Goal: Information Seeking & Learning: Learn about a topic

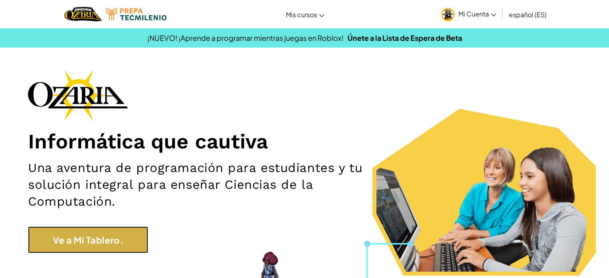
click at [119, 248] on link "Ve a Mi Tablero." at bounding box center [88, 240] width 120 height 27
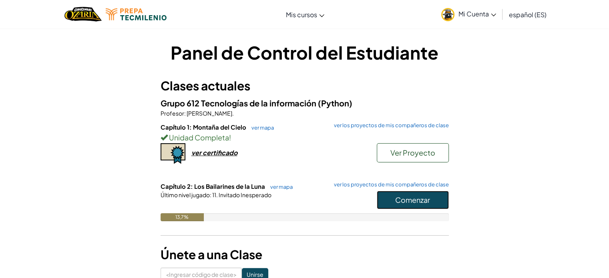
click at [412, 197] on font "Comenzar" at bounding box center [412, 199] width 35 height 9
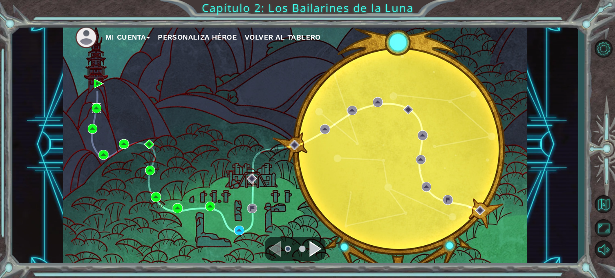
click at [96, 109] on img at bounding box center [97, 108] width 10 height 10
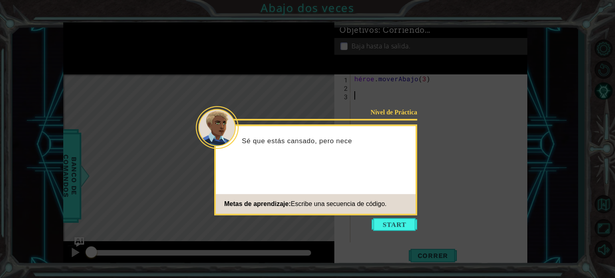
click at [382, 226] on button "Comenzar" at bounding box center [395, 224] width 46 height 13
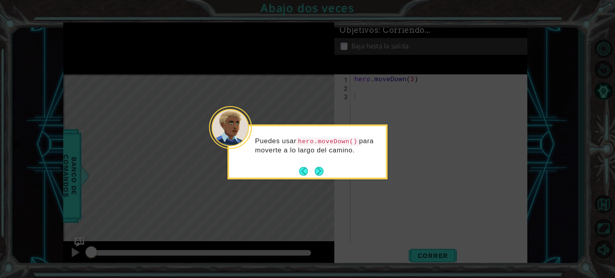
click at [467, 123] on icon at bounding box center [307, 139] width 615 height 278
click at [316, 176] on button "Next" at bounding box center [319, 171] width 9 height 9
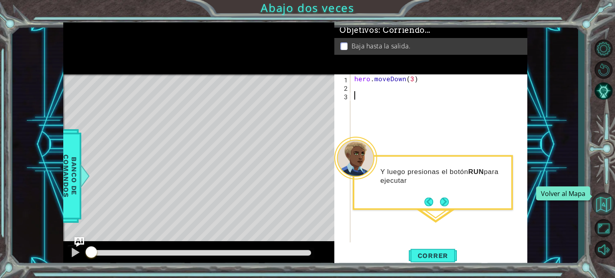
click at [593, 205] on button "Volver al Mapa" at bounding box center [603, 204] width 23 height 23
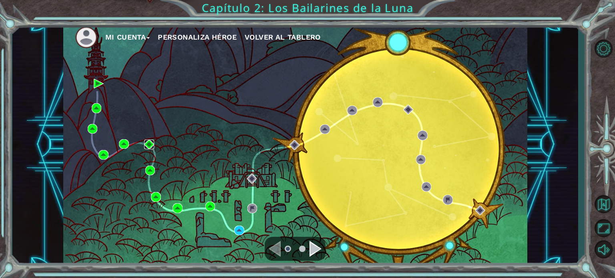
click at [150, 142] on img at bounding box center [149, 145] width 10 height 10
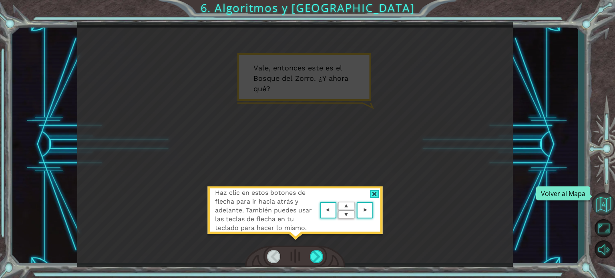
click at [605, 205] on button "Volver al Mapa" at bounding box center [603, 204] width 23 height 23
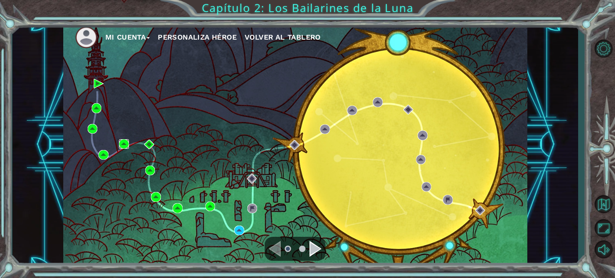
click at [124, 143] on img at bounding box center [124, 144] width 10 height 10
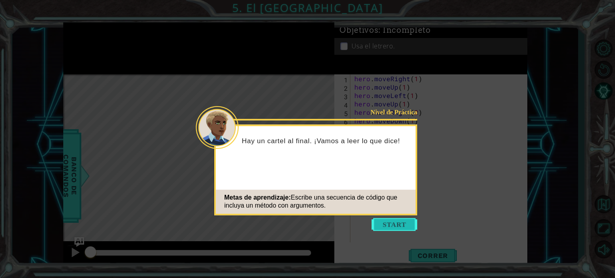
click at [408, 230] on button "Start" at bounding box center [395, 224] width 46 height 13
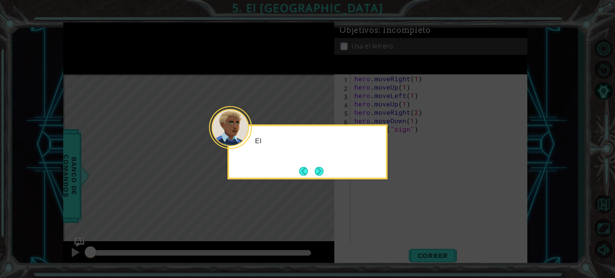
drag, startPoint x: 431, startPoint y: 252, endPoint x: 349, endPoint y: 183, distance: 106.9
click at [431, 251] on icon at bounding box center [307, 139] width 615 height 278
click at [317, 151] on div "El letrer" at bounding box center [307, 145] width 157 height 32
click at [317, 167] on button "Next" at bounding box center [318, 171] width 9 height 9
click at [317, 167] on button "Next" at bounding box center [319, 171] width 9 height 9
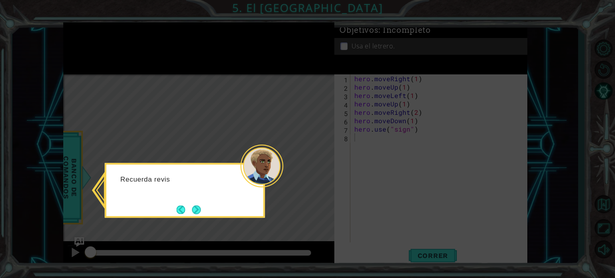
click at [191, 200] on div "Recuerda revis" at bounding box center [185, 190] width 160 height 55
click at [197, 205] on button "Next" at bounding box center [197, 210] width 10 height 10
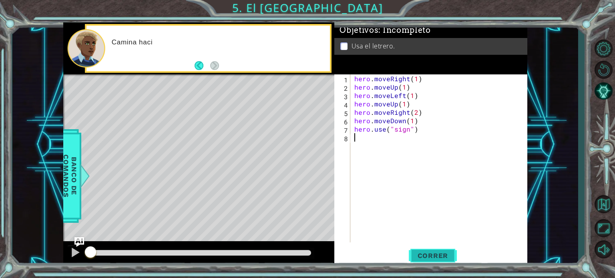
click at [436, 261] on button "Correr" at bounding box center [433, 255] width 48 height 19
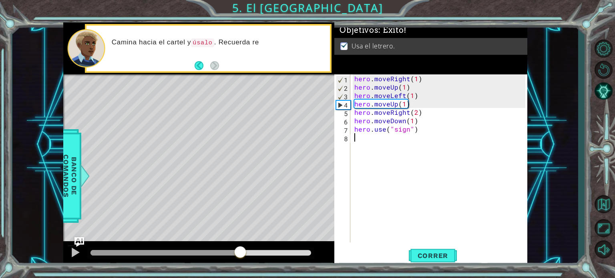
drag, startPoint x: 150, startPoint y: 256, endPoint x: 327, endPoint y: 259, distance: 177.4
click at [327, 259] on div at bounding box center [198, 254] width 271 height 26
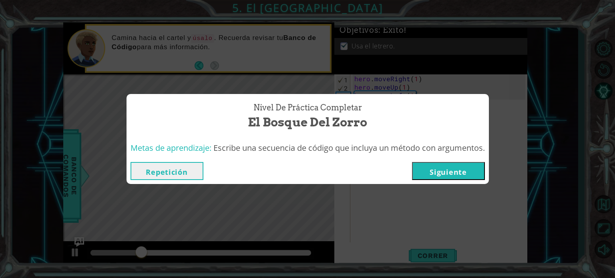
click at [450, 167] on button "Siguiente" at bounding box center [448, 171] width 73 height 18
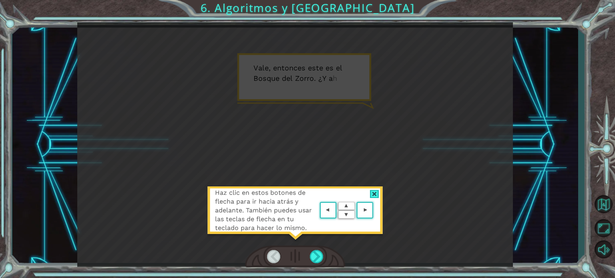
click at [372, 192] on div at bounding box center [374, 194] width 9 height 8
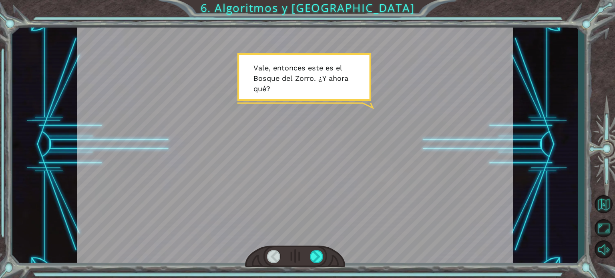
click at [326, 244] on div at bounding box center [295, 144] width 436 height 245
click at [318, 253] on div at bounding box center [317, 256] width 14 height 13
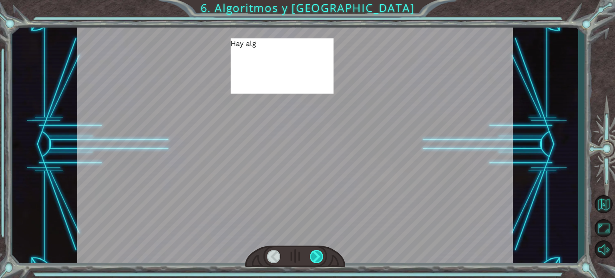
click at [318, 253] on div at bounding box center [317, 256] width 14 height 13
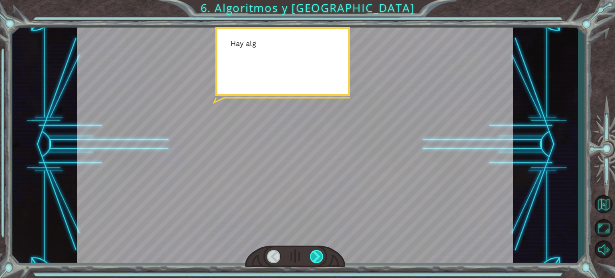
click at [318, 253] on div at bounding box center [317, 256] width 14 height 13
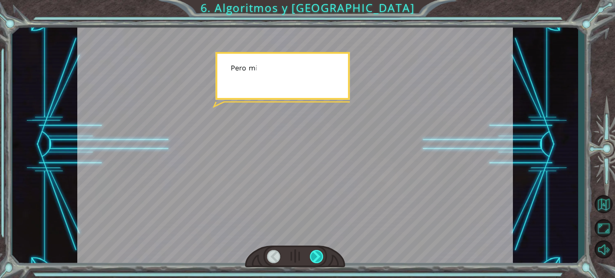
click at [318, 253] on div at bounding box center [317, 256] width 14 height 13
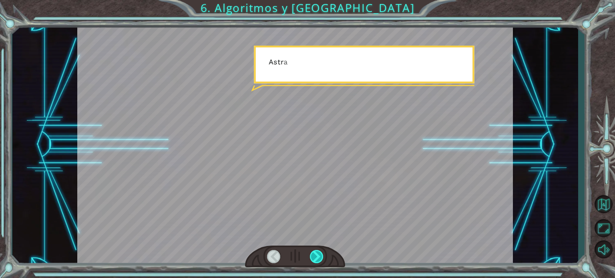
click at [318, 253] on div at bounding box center [317, 256] width 14 height 13
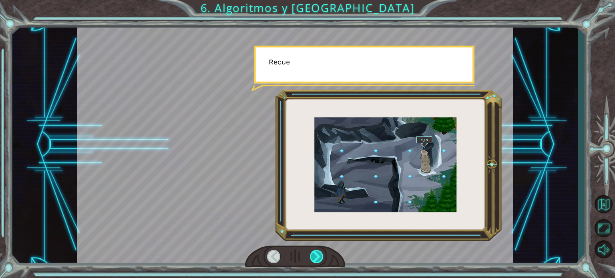
click at [318, 253] on div at bounding box center [317, 256] width 14 height 13
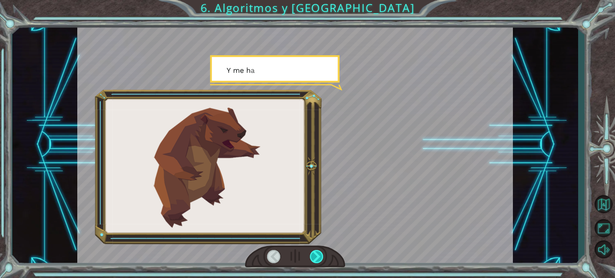
click at [318, 253] on div at bounding box center [317, 256] width 14 height 13
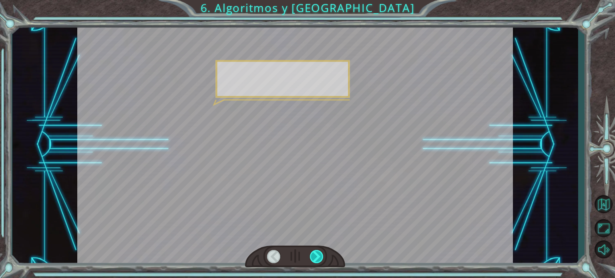
click at [318, 253] on div at bounding box center [317, 256] width 14 height 13
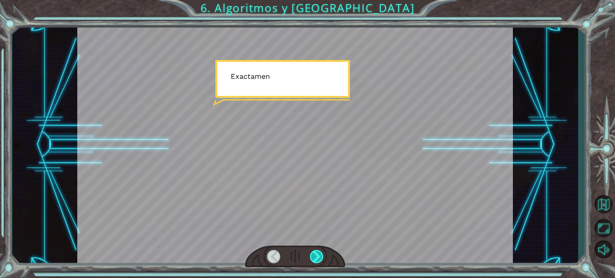
click at [318, 253] on div at bounding box center [317, 256] width 14 height 13
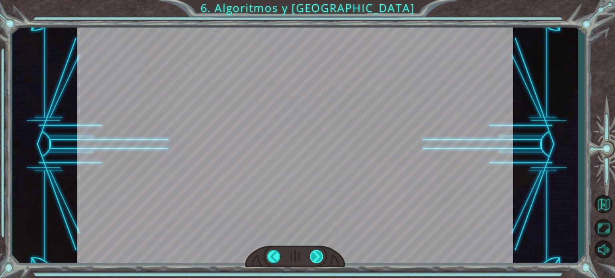
scroll to position [0, 191]
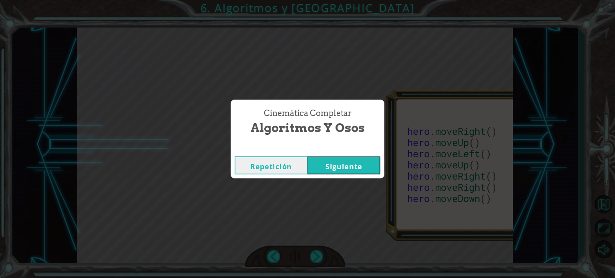
click at [551, 72] on div "Cinemática Completar Algoritmos y Osos Repetición [GEOGRAPHIC_DATA]" at bounding box center [307, 139] width 615 height 278
click at [327, 167] on button "Siguiente" at bounding box center [343, 166] width 73 height 18
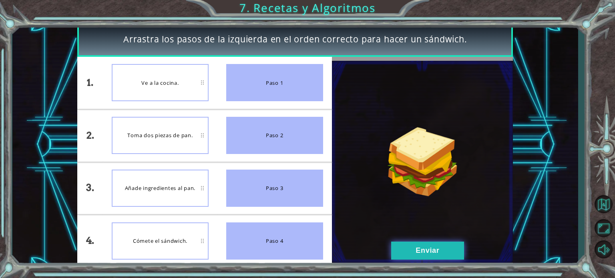
click at [420, 251] on button "Enviar" at bounding box center [427, 251] width 73 height 18
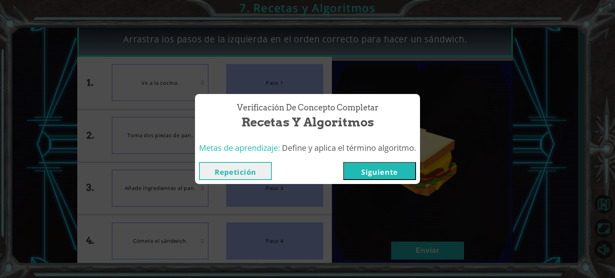
click at [532, 33] on div "Verificación de Concepto Completar Recetas y Algoritmos Metas de aprendizaje: D…" at bounding box center [307, 139] width 615 height 278
click at [370, 173] on button "Siguiente" at bounding box center [379, 171] width 73 height 18
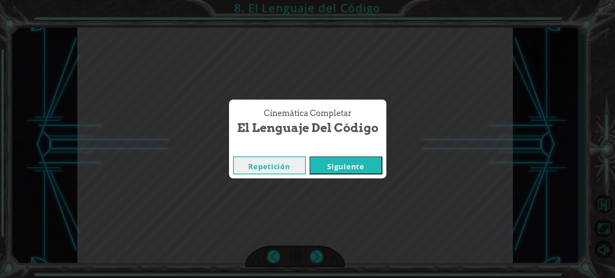
click at [542, 64] on div "Cinemática Completar El Lenguaje del Código Repetición [GEOGRAPHIC_DATA]" at bounding box center [307, 139] width 615 height 278
click at [352, 169] on button "Siguiente" at bounding box center [345, 166] width 73 height 18
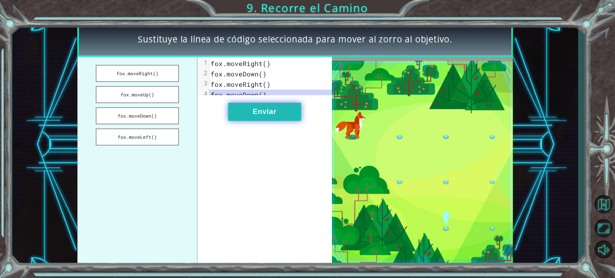
click at [269, 118] on button "Enviar" at bounding box center [264, 112] width 73 height 18
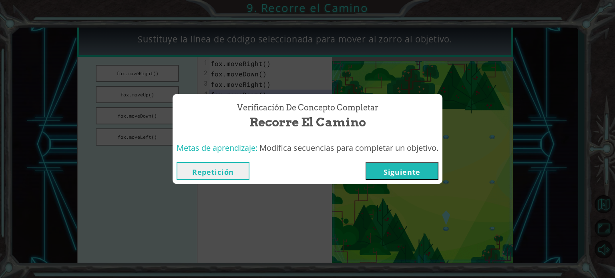
drag, startPoint x: 557, startPoint y: 75, endPoint x: 456, endPoint y: 5, distance: 123.3
click at [556, 73] on div "Verificación de Concepto Completar Recorre el Camino Metas de aprendizaje: Modi…" at bounding box center [307, 139] width 615 height 278
click at [391, 174] on button "Siguiente" at bounding box center [402, 171] width 73 height 18
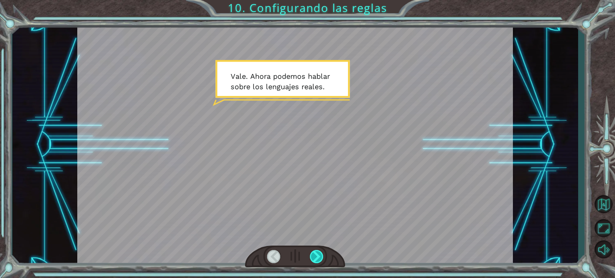
click at [318, 262] on div at bounding box center [317, 256] width 14 height 13
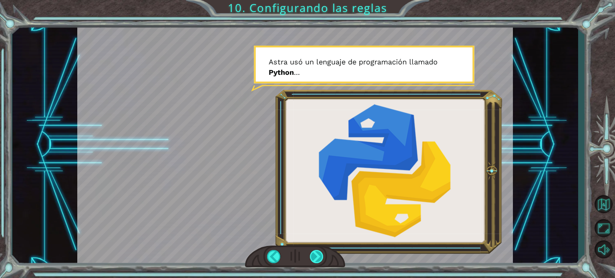
click at [322, 256] on div at bounding box center [317, 256] width 14 height 13
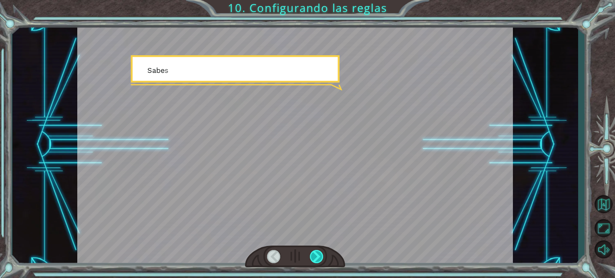
click at [322, 255] on div at bounding box center [317, 256] width 14 height 13
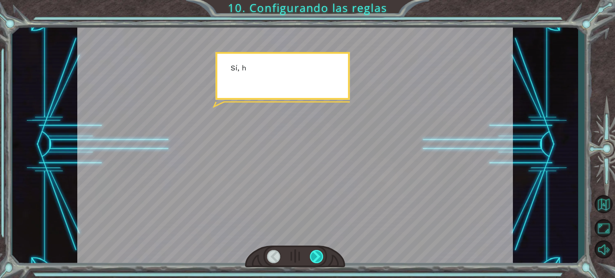
click at [322, 255] on div at bounding box center [317, 256] width 14 height 13
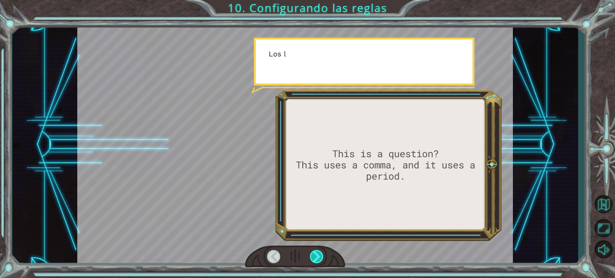
click at [322, 255] on div at bounding box center [317, 256] width 14 height 13
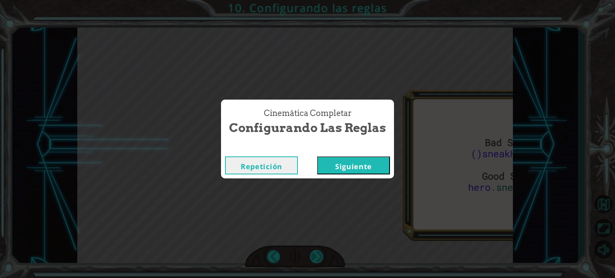
scroll to position [0, 180]
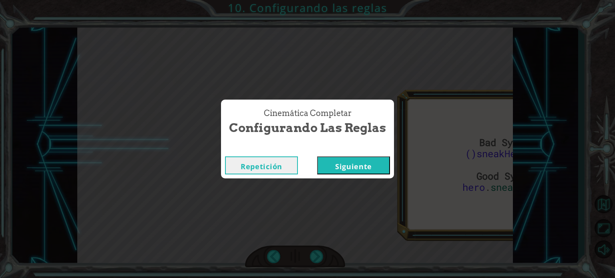
click at [540, 55] on div "Cinemática Completar Configurando las reglas Repetición [GEOGRAPHIC_DATA]" at bounding box center [307, 139] width 615 height 278
click at [341, 153] on div "Repetición [GEOGRAPHIC_DATA]" at bounding box center [307, 166] width 173 height 26
click at [342, 175] on div "Repetición [GEOGRAPHIC_DATA]" at bounding box center [307, 166] width 173 height 26
click at [335, 154] on div "Repetición [GEOGRAPHIC_DATA]" at bounding box center [307, 166] width 173 height 26
click at [338, 166] on button "Siguiente" at bounding box center [353, 166] width 73 height 18
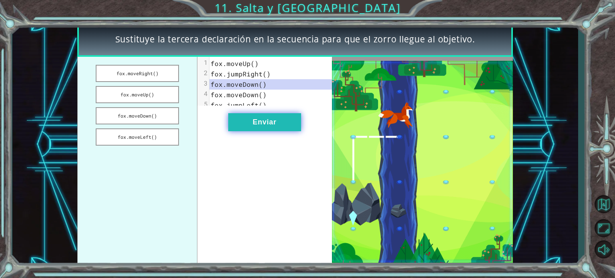
drag, startPoint x: 261, startPoint y: 126, endPoint x: 260, endPoint y: 132, distance: 5.7
click at [260, 131] on button "Enviar" at bounding box center [264, 122] width 73 height 18
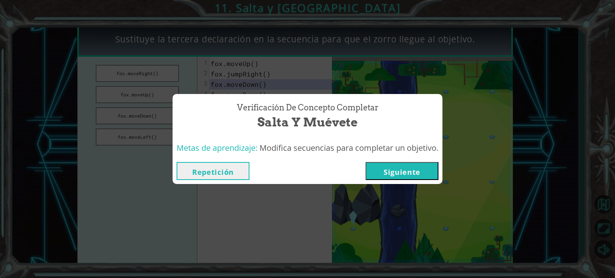
click at [520, 55] on div "Verificación de Concepto Completar Salta y Muévete Metas de aprendizaje: Modifi…" at bounding box center [307, 139] width 615 height 278
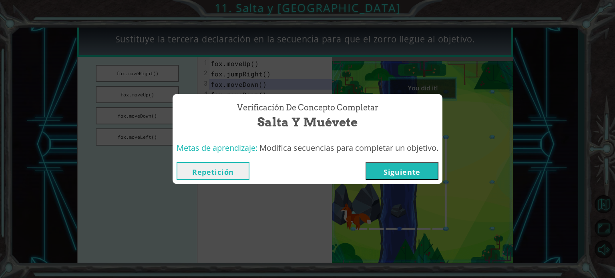
click at [397, 177] on button "Siguiente" at bounding box center [402, 171] width 73 height 18
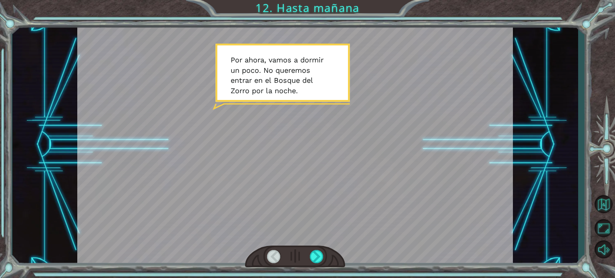
click at [32, 48] on div "Temporary Text P o r a h o r a , v a m o s a d o r m i r u n p o c o . N o q u …" at bounding box center [295, 144] width 566 height 245
click at [17, 102] on div "Temporary Text P o r a h o r a , v a m o s a d o r m i r u n p o c o . N o q u …" at bounding box center [295, 144] width 566 height 245
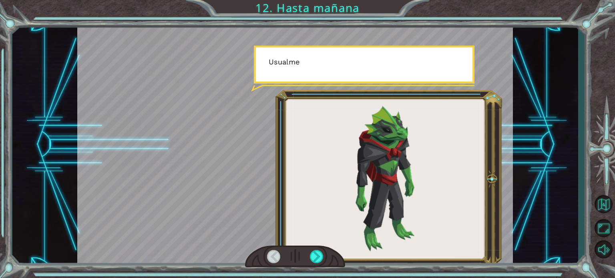
scroll to position [0, 0]
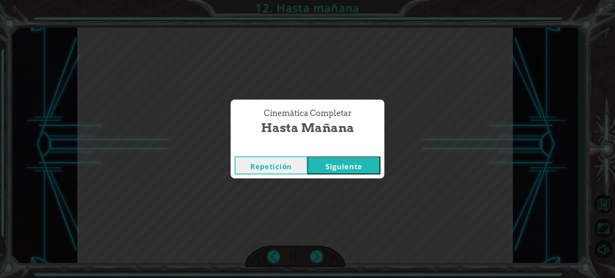
click at [549, 95] on div "Cinemática Completar Hasta mañana Repetición [GEOGRAPHIC_DATA]" at bounding box center [307, 139] width 615 height 278
click at [336, 177] on div "Repetición [GEOGRAPHIC_DATA]" at bounding box center [308, 166] width 154 height 26
click at [328, 165] on button "Siguiente" at bounding box center [343, 166] width 73 height 18
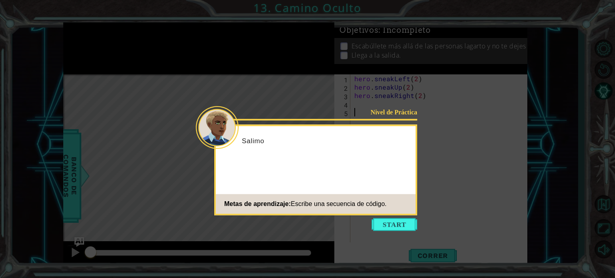
click at [392, 237] on icon at bounding box center [307, 139] width 615 height 278
click at [392, 232] on icon at bounding box center [307, 139] width 615 height 278
click at [392, 228] on button "Start" at bounding box center [395, 224] width 46 height 13
click at [392, 228] on icon at bounding box center [307, 139] width 615 height 278
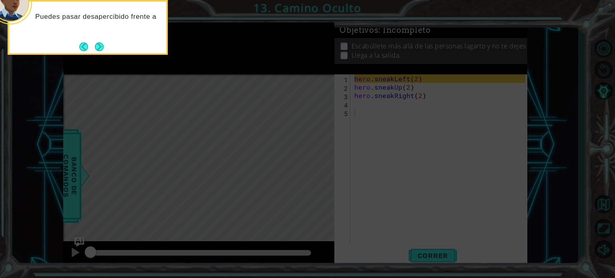
click at [101, 58] on icon at bounding box center [307, 139] width 615 height 278
click at [100, 50] on button "Next" at bounding box center [98, 46] width 9 height 9
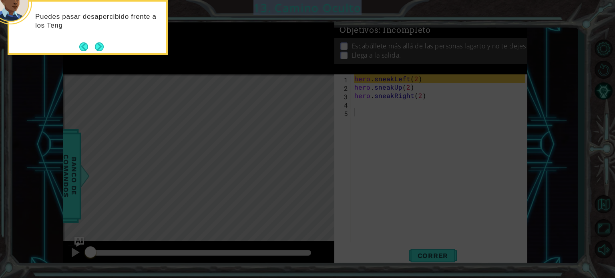
click at [100, 50] on icon at bounding box center [307, 139] width 615 height 278
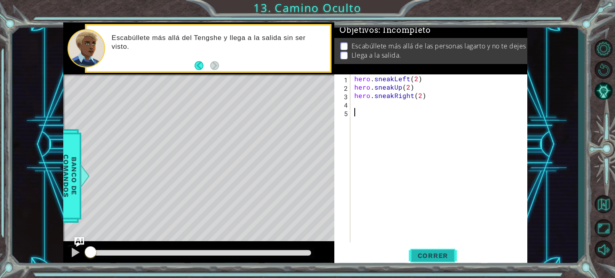
click at [423, 253] on span "Correr" at bounding box center [433, 256] width 47 height 8
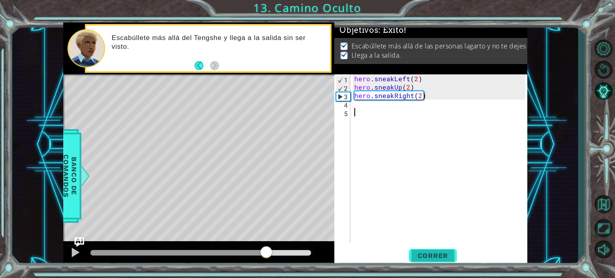
drag, startPoint x: 266, startPoint y: 254, endPoint x: 428, endPoint y: 256, distance: 161.4
click at [428, 256] on div "1 ההההההההההההההההההההההההההההההההההההההההההההההההההההההההההההההההההההההההההההה…" at bounding box center [295, 144] width 464 height 245
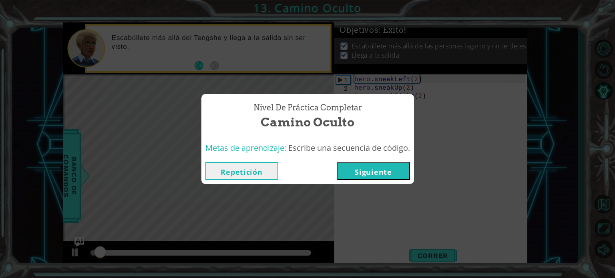
click at [366, 179] on button "Siguiente" at bounding box center [373, 171] width 73 height 18
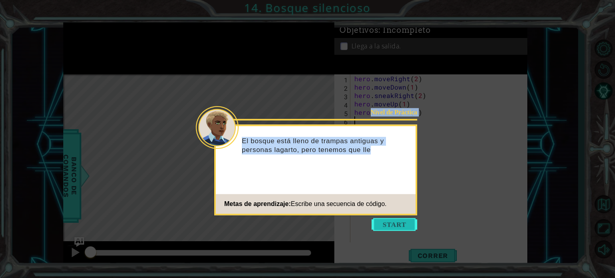
click at [398, 230] on body "1 ההההההההההההההההההההההההההההההההההההההההההההההההההההההההההההההההההההההההההההה…" at bounding box center [307, 139] width 615 height 278
click at [398, 229] on button "Start" at bounding box center [395, 224] width 46 height 13
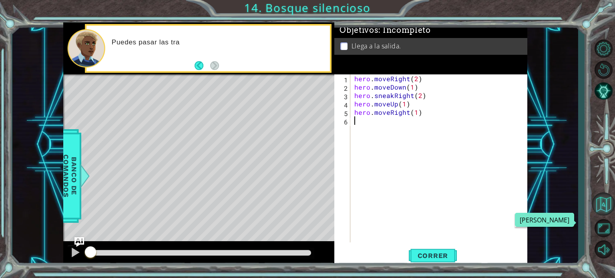
click at [607, 194] on button "Volver al Mapa" at bounding box center [603, 204] width 23 height 23
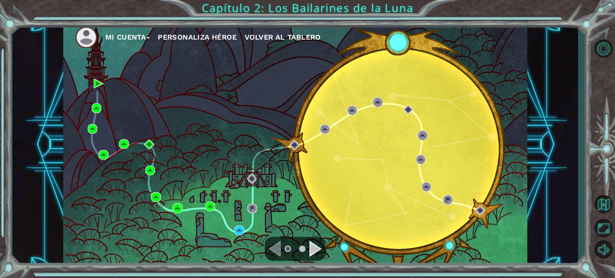
click at [245, 226] on div "Mi Cuenta Personaliza Héroe Volver al Tablero" at bounding box center [295, 144] width 464 height 245
click at [243, 229] on img at bounding box center [239, 231] width 10 height 10
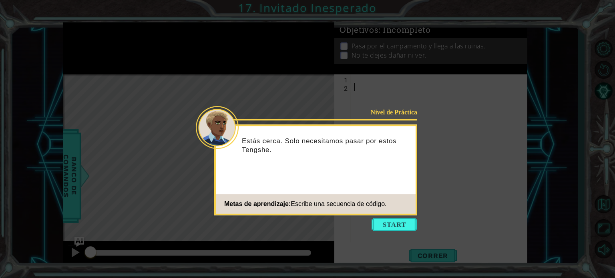
click at [389, 225] on button "Start" at bounding box center [395, 224] width 46 height 13
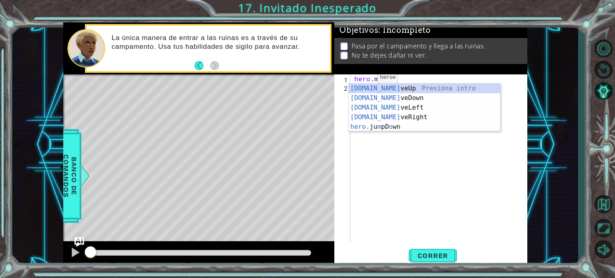
scroll to position [0, 1]
click at [383, 91] on div "[DOMAIN_NAME] veUp Presiona intro [DOMAIN_NAME] veDown Presiona intro [DOMAIN_N…" at bounding box center [424, 117] width 151 height 67
type textarea "hero.moveUp(1)"
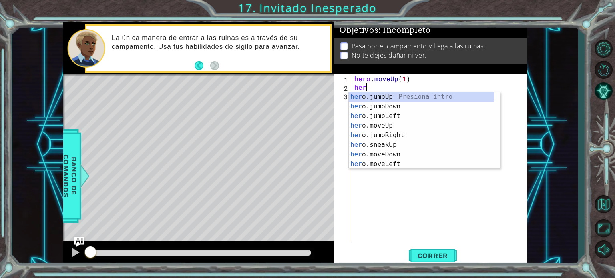
scroll to position [0, 0]
type textarea "hero"
click at [389, 122] on div "hero .jumpUp Presiona intro hero .jumpDown Presiona intro hero .jumpLeft Presio…" at bounding box center [421, 140] width 145 height 96
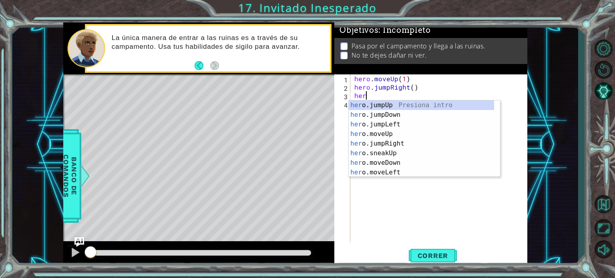
type textarea "hero"
click at [396, 117] on div "hero .jumpUp Presiona intro hero .jumpDown Presiona intro hero .jumpLeft Presio…" at bounding box center [421, 148] width 145 height 96
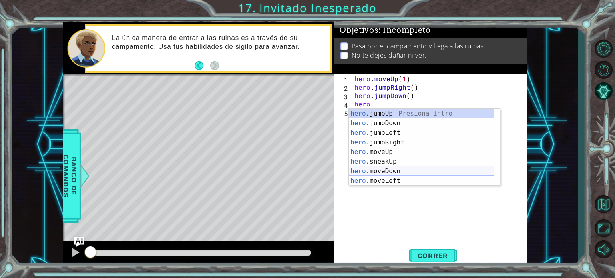
click at [392, 173] on div "hero .jumpUp Presiona intro hero .jumpDown Presiona intro hero .jumpLeft Presio…" at bounding box center [421, 157] width 145 height 96
type textarea "hero.moveDown(1)"
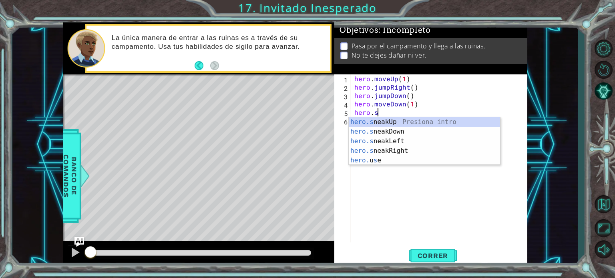
scroll to position [0, 1]
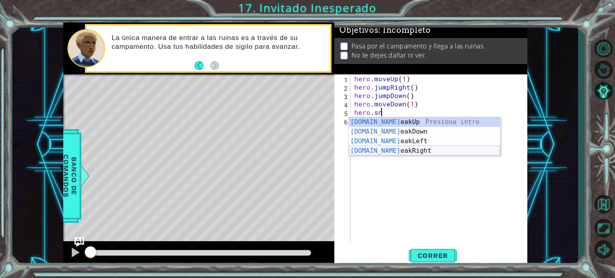
click at [401, 149] on div "[DOMAIN_NAME] eakUp Presiona intro [DOMAIN_NAME] eakDown Presiona intro [DOMAIN…" at bounding box center [424, 146] width 151 height 58
type textarea "hero.sneakRight(1)"
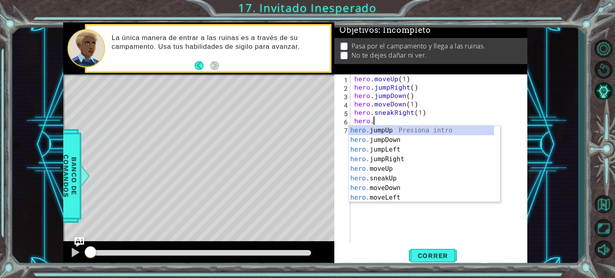
scroll to position [0, 1]
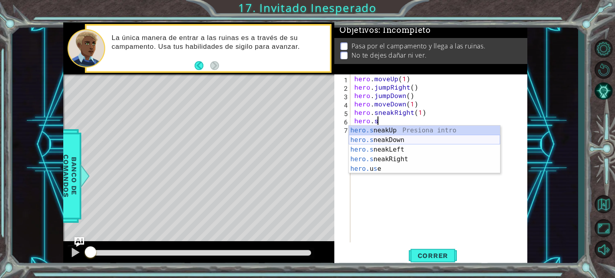
click at [394, 141] on div "hero.s neakUp Presiona intro hero.s neakDown Presiona intro hero.s neakLeft Pre…" at bounding box center [424, 159] width 151 height 67
type textarea "hero.sneakDown(1)"
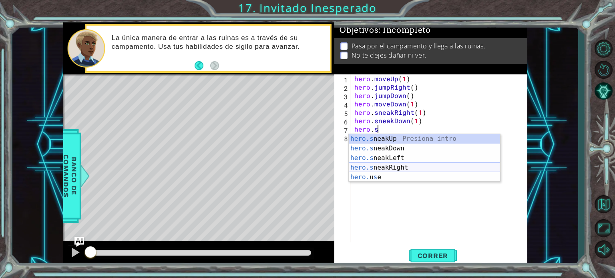
click at [384, 164] on div "hero.s neakUp Presiona intro hero.s neakDown Presiona intro hero.s neakLeft Pre…" at bounding box center [424, 167] width 151 height 67
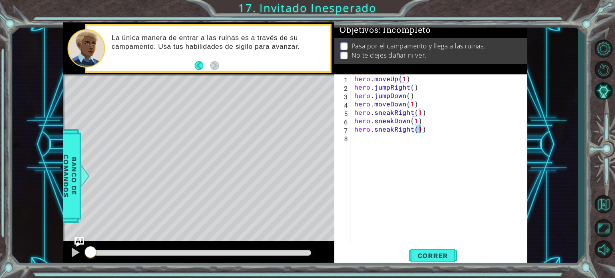
type textarea "hero.sneakRight(2)"
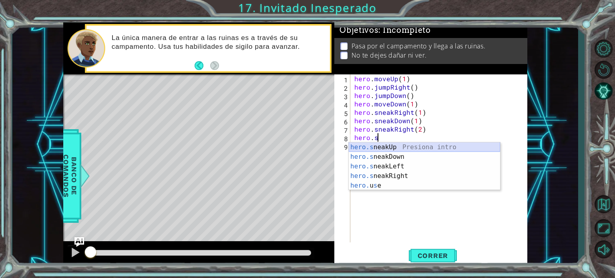
click at [377, 147] on div "hero.s neakUp Presiona intro hero.s neakDown Presiona intro hero.s neakLeft Pre…" at bounding box center [424, 176] width 151 height 67
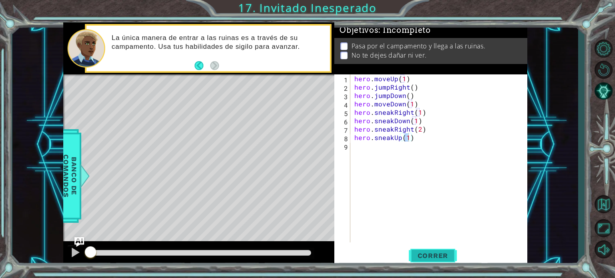
click at [428, 254] on span "Correr" at bounding box center [433, 256] width 47 height 8
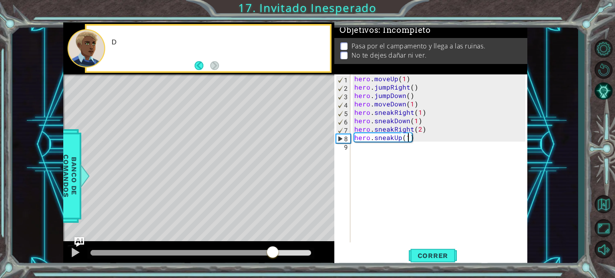
drag, startPoint x: 251, startPoint y: 253, endPoint x: 421, endPoint y: 269, distance: 171.3
click at [421, 269] on div "1 ההההההההההההההההההההההההההההההההההההההההההההההההההההההההההההההההההההההההההההה…" at bounding box center [307, 139] width 615 height 278
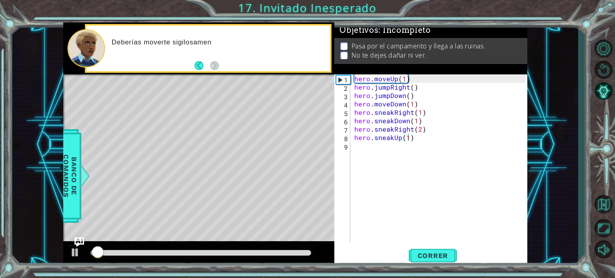
drag, startPoint x: 251, startPoint y: 248, endPoint x: 278, endPoint y: 256, distance: 28.4
click at [278, 256] on div at bounding box center [200, 253] width 227 height 11
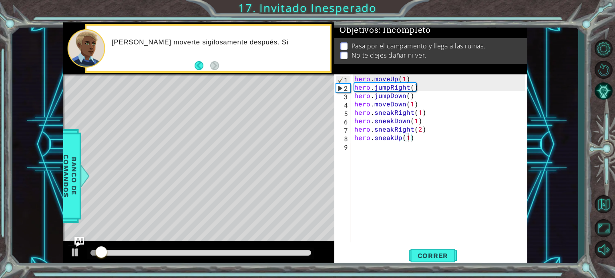
drag, startPoint x: 277, startPoint y: 256, endPoint x: 287, endPoint y: 254, distance: 9.7
click at [287, 254] on div at bounding box center [200, 253] width 227 height 11
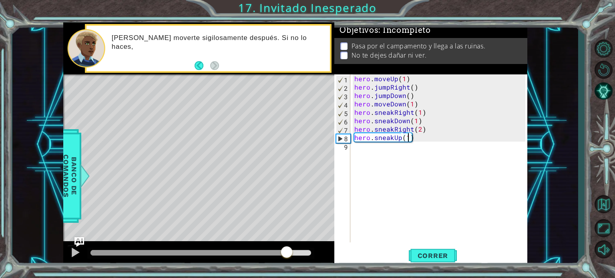
click at [287, 253] on div at bounding box center [200, 253] width 221 height 6
drag, startPoint x: 278, startPoint y: 253, endPoint x: 209, endPoint y: 243, distance: 69.5
click at [209, 243] on div at bounding box center [198, 254] width 271 height 26
drag, startPoint x: 187, startPoint y: 243, endPoint x: 160, endPoint y: 245, distance: 27.7
click at [171, 243] on div at bounding box center [198, 254] width 271 height 26
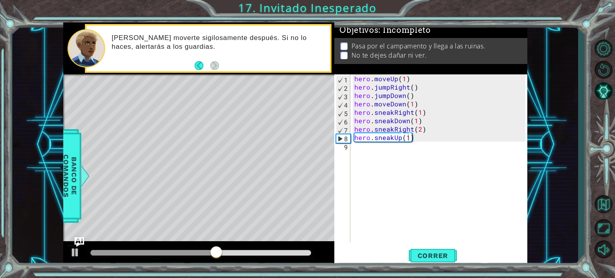
drag, startPoint x: 130, startPoint y: 248, endPoint x: 99, endPoint y: 248, distance: 30.8
click at [99, 248] on div at bounding box center [200, 253] width 227 height 11
drag, startPoint x: 155, startPoint y: 260, endPoint x: 104, endPoint y: 253, distance: 52.0
click at [104, 253] on div at bounding box center [198, 254] width 271 height 26
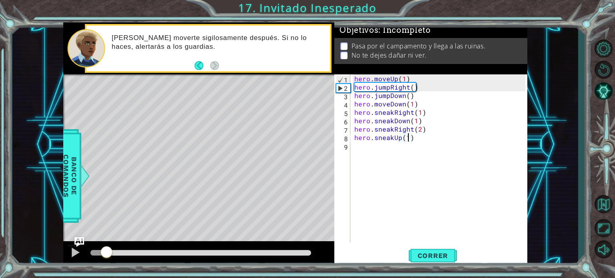
drag, startPoint x: 108, startPoint y: 254, endPoint x: 94, endPoint y: 252, distance: 14.2
click at [94, 252] on div at bounding box center [98, 253] width 16 height 6
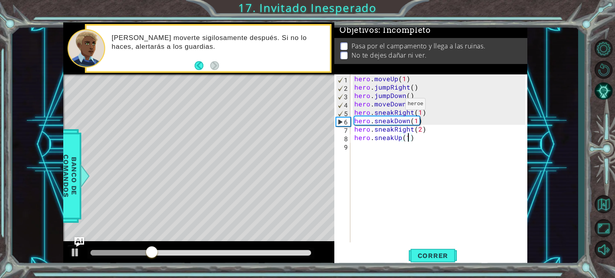
click at [392, 105] on div "hero . moveUp ( 1 ) hero . jumpRight ( ) hero . jumpDown ( ) hero . moveDown ( …" at bounding box center [441, 166] width 177 height 185
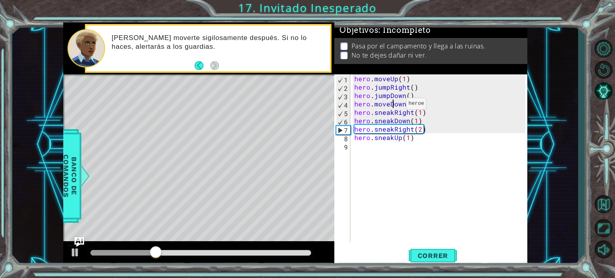
click at [405, 109] on div "hero . moveUp ( 1 ) hero . jumpRight ( ) hero . jumpDown ( ) hero . moveDown ( …" at bounding box center [441, 166] width 177 height 185
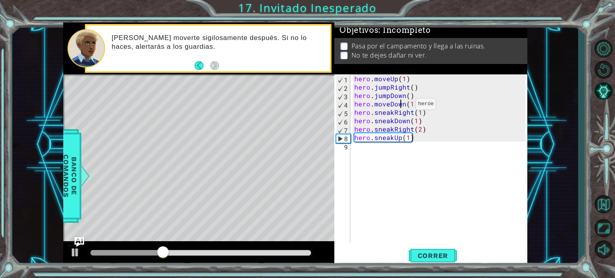
click at [402, 106] on div "hero . moveUp ( 1 ) hero . jumpRight ( ) hero . jumpDown ( ) hero . moveDown ( …" at bounding box center [441, 166] width 177 height 185
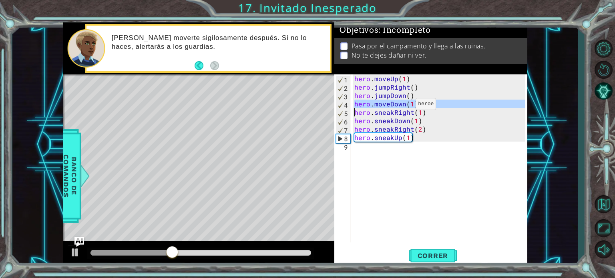
type textarea "hero.sneakRight(1)"
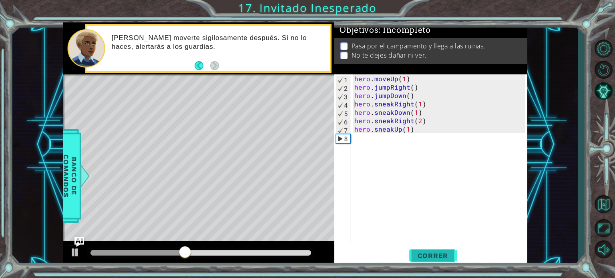
click at [418, 246] on button "Correr" at bounding box center [433, 255] width 48 height 19
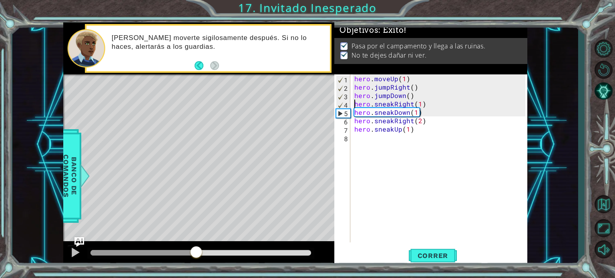
drag, startPoint x: 166, startPoint y: 255, endPoint x: 204, endPoint y: 253, distance: 38.1
click at [203, 253] on div at bounding box center [200, 253] width 221 height 6
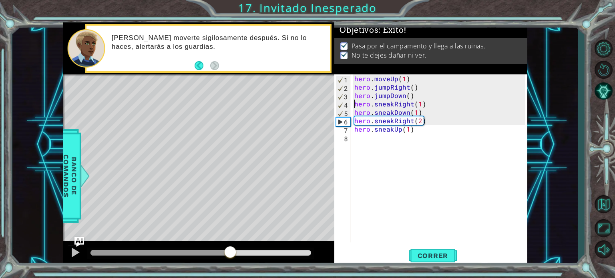
drag, startPoint x: 205, startPoint y: 253, endPoint x: 253, endPoint y: 251, distance: 48.5
click at [231, 251] on div at bounding box center [160, 253] width 140 height 6
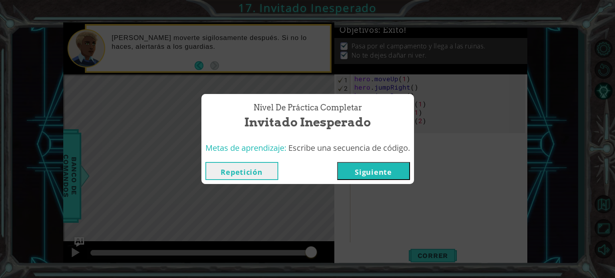
click at [366, 171] on button "Siguiente" at bounding box center [373, 171] width 73 height 18
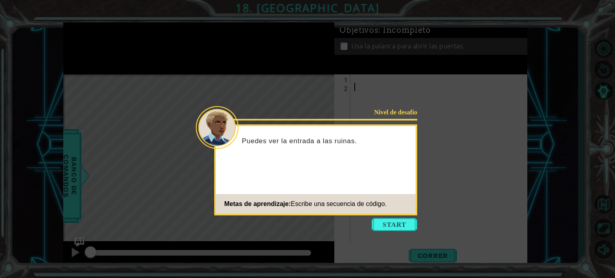
drag, startPoint x: 408, startPoint y: 237, endPoint x: 408, endPoint y: 232, distance: 4.4
click at [408, 236] on icon at bounding box center [307, 139] width 615 height 278
click at [407, 227] on button "Start" at bounding box center [395, 224] width 46 height 13
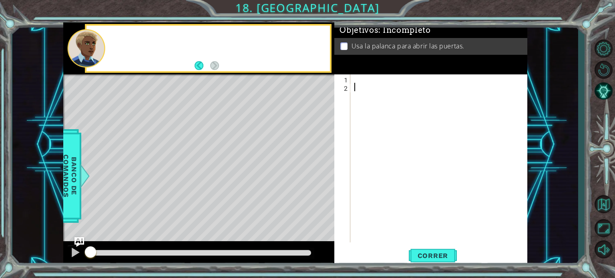
click at [407, 227] on div at bounding box center [441, 166] width 177 height 185
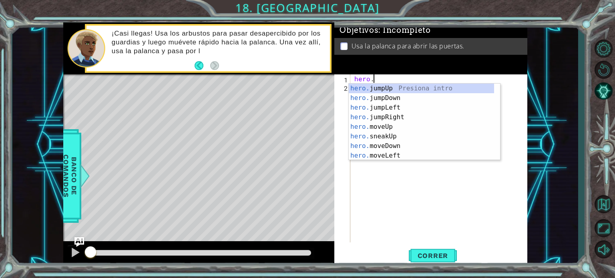
scroll to position [0, 1]
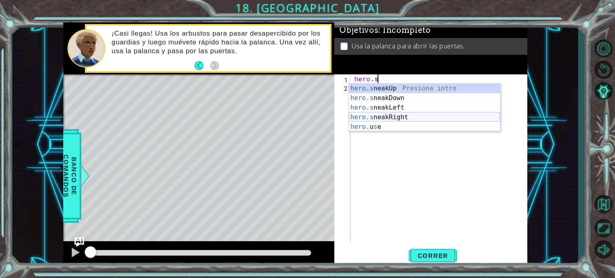
click at [378, 115] on div "hero.s neakUp Presiona intro hero.s neakDown Presiona intro hero.s neakLeft Pre…" at bounding box center [424, 117] width 151 height 67
type textarea "hero.sneakRight(1)"
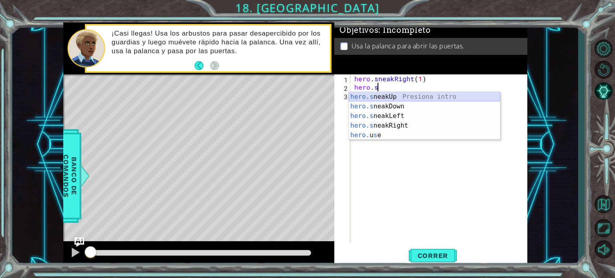
click at [392, 95] on div "hero.s neakUp Presiona intro hero.s neakDown Presiona intro hero.s neakLeft Pre…" at bounding box center [424, 125] width 151 height 67
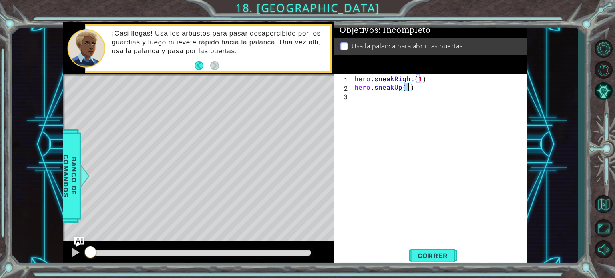
type textarea "hero.sneakUp(2)"
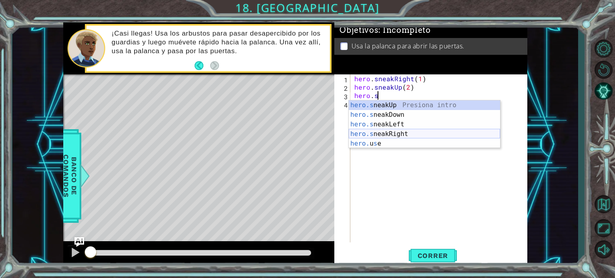
click at [412, 133] on div "hero.s neakUp Presiona intro hero.s neakDown Presiona intro hero.s neakLeft Pre…" at bounding box center [424, 133] width 151 height 67
type textarea "hero.sneakRight(1)"
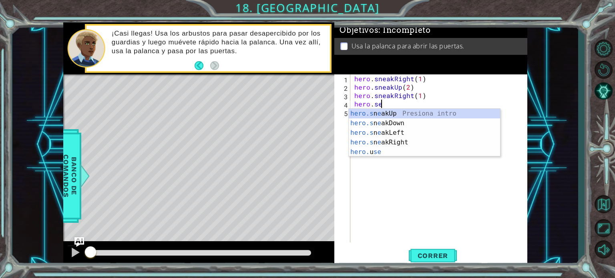
scroll to position [0, 1]
click at [384, 112] on div "hero.s n e akUp Presiona intro hero.s n e akDown Presiona intro hero.s n e akLe…" at bounding box center [424, 142] width 151 height 67
type textarea "hero.sneakUp(1)"
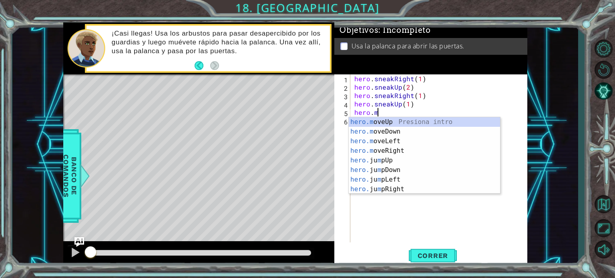
scroll to position [0, 1]
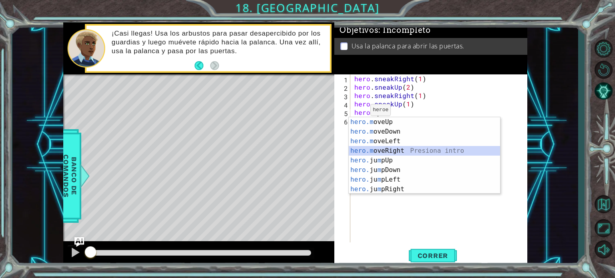
click at [369, 149] on div "hero.m oveUp Presiona intro hero.m oveDown Presiona intro hero.m oveLeft Presio…" at bounding box center [424, 165] width 151 height 96
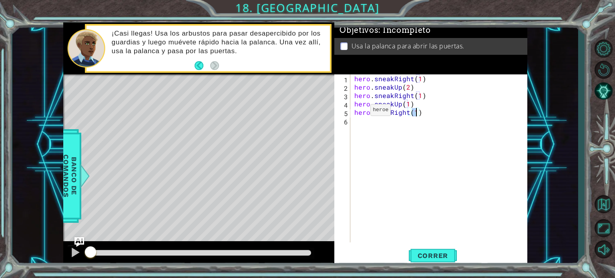
type textarea "hero.moveRight(2)"
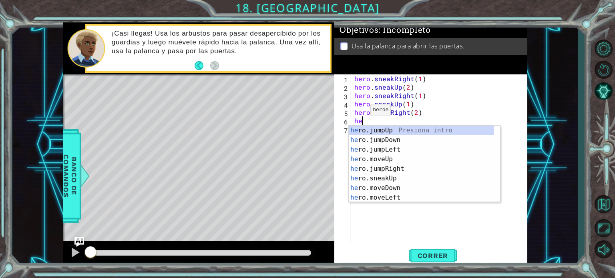
scroll to position [0, 0]
click at [400, 187] on div "hero .jumpUp Presiona intro hero .jumpDown Presiona intro hero .jumpLeft Presio…" at bounding box center [421, 174] width 145 height 96
type textarea "hero.moveDown(1)"
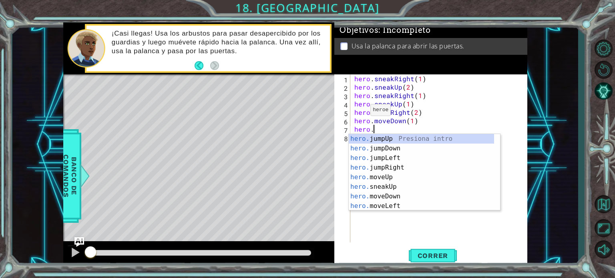
scroll to position [0, 0]
type textarea "hero.j"
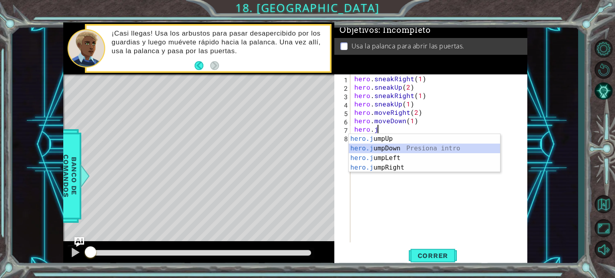
click at [393, 147] on div "hero.j umpUp Presiona intro hero.j umpDown Presiona intro hero.j umpLeft Presio…" at bounding box center [424, 163] width 151 height 58
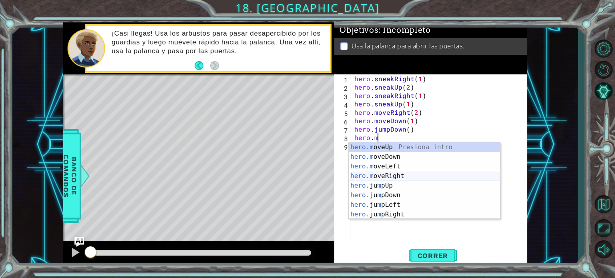
click at [383, 179] on div "hero.m oveUp Presiona intro hero.m oveDown Presiona intro hero.m oveLeft Presio…" at bounding box center [424, 191] width 151 height 96
type textarea "hero.moveRight(1)"
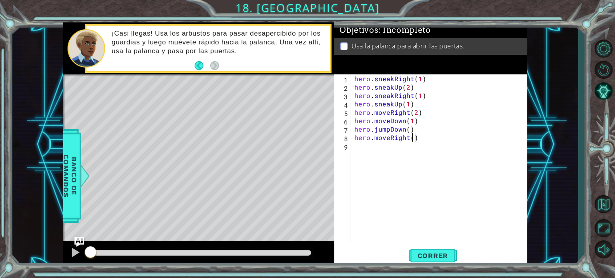
scroll to position [0, 3]
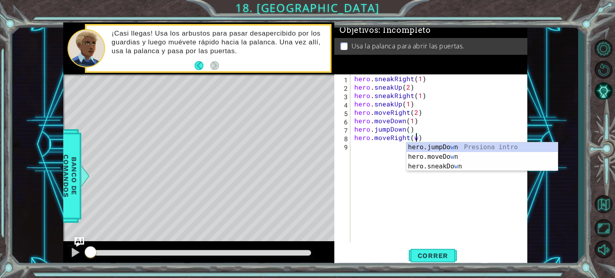
type textarea "hero.moveRight(2)"
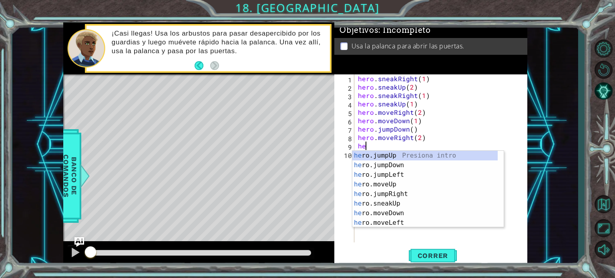
type textarea "hero"
click at [384, 157] on div "hero .jumpUp Presiona intro hero .jumpDown Presiona intro hero .jumpLeft Presio…" at bounding box center [424, 199] width 145 height 96
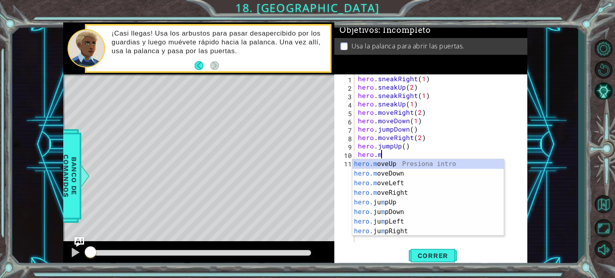
scroll to position [0, 1]
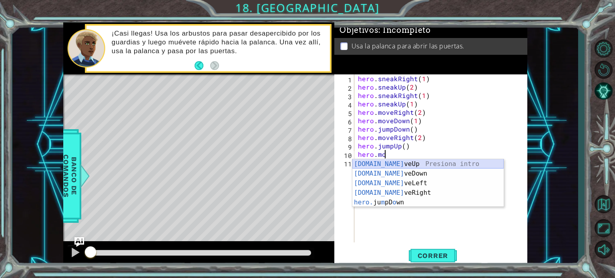
click at [374, 165] on div "[DOMAIN_NAME] veUp Presiona intro [DOMAIN_NAME] veDown Presiona intro [DOMAIN_N…" at bounding box center [427, 192] width 151 height 67
type textarea "hero.moveUp(1)"
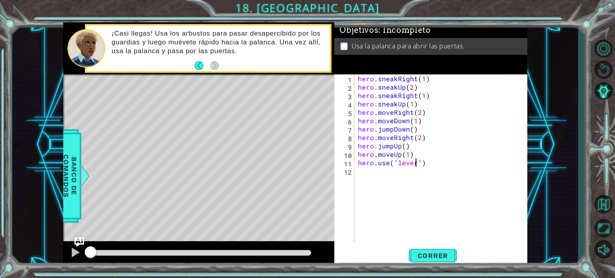
scroll to position [0, 0]
type textarea "hero.use("lever")"
click at [432, 251] on button "Correr" at bounding box center [433, 255] width 48 height 19
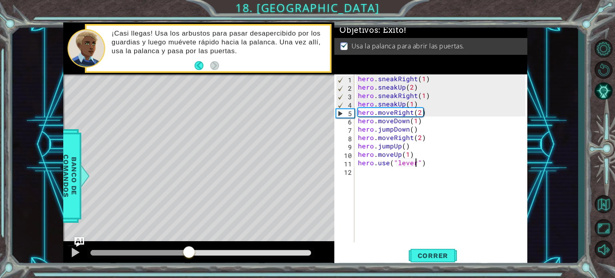
drag, startPoint x: 211, startPoint y: 253, endPoint x: 189, endPoint y: 249, distance: 23.1
click at [189, 250] on div at bounding box center [200, 253] width 221 height 6
drag, startPoint x: 189, startPoint y: 249, endPoint x: 149, endPoint y: 247, distance: 40.1
click at [149, 247] on div at bounding box center [198, 254] width 271 height 26
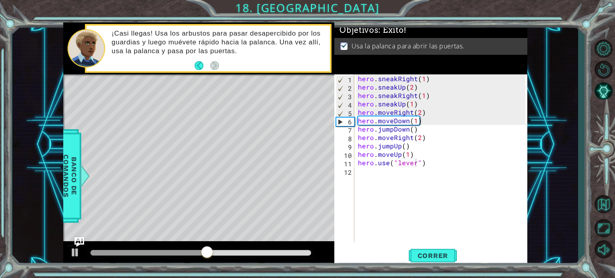
drag, startPoint x: 190, startPoint y: 259, endPoint x: 143, endPoint y: 253, distance: 47.1
click at [143, 253] on div at bounding box center [200, 253] width 227 height 11
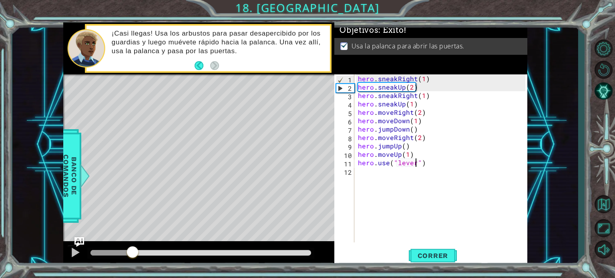
drag, startPoint x: 142, startPoint y: 254, endPoint x: 119, endPoint y: 251, distance: 23.8
click at [119, 251] on div at bounding box center [111, 253] width 42 height 6
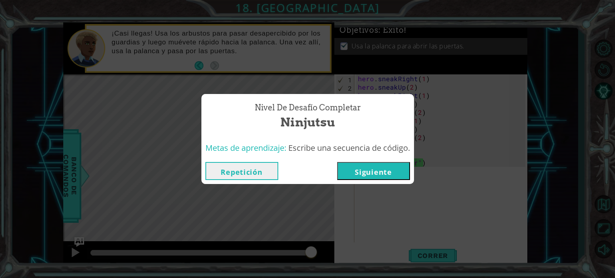
click at [385, 172] on button "Siguiente" at bounding box center [373, 171] width 73 height 18
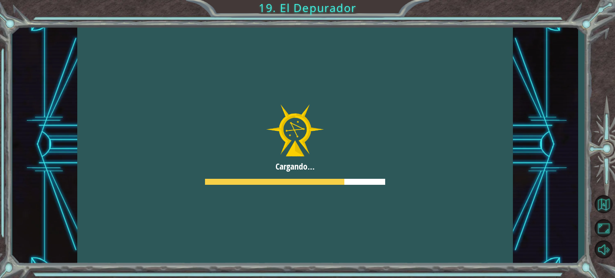
drag, startPoint x: 385, startPoint y: 172, endPoint x: 329, endPoint y: 176, distance: 56.6
click at [329, 176] on div at bounding box center [295, 144] width 436 height 245
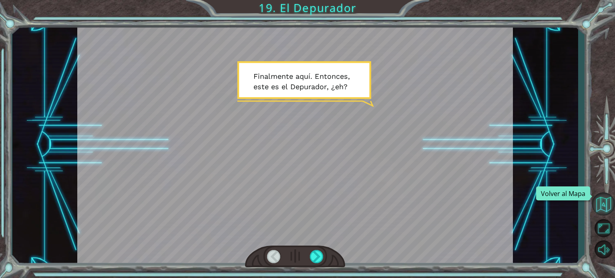
click at [598, 206] on button "Volver al Mapa" at bounding box center [603, 204] width 23 height 23
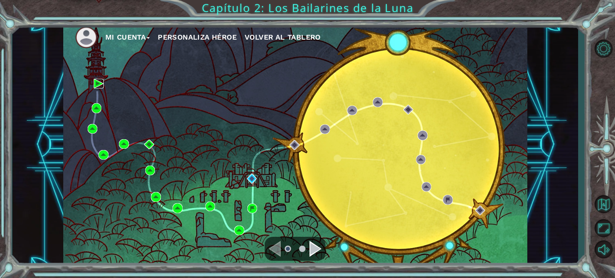
click at [99, 86] on img at bounding box center [99, 84] width 10 height 10
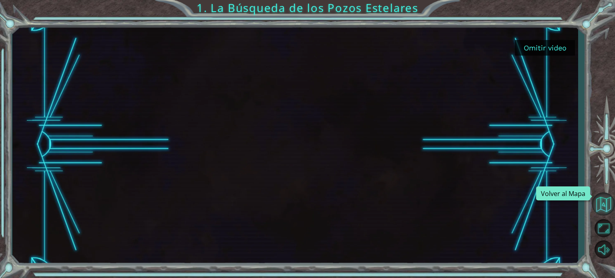
click at [609, 207] on button "Volver al Mapa" at bounding box center [603, 204] width 23 height 23
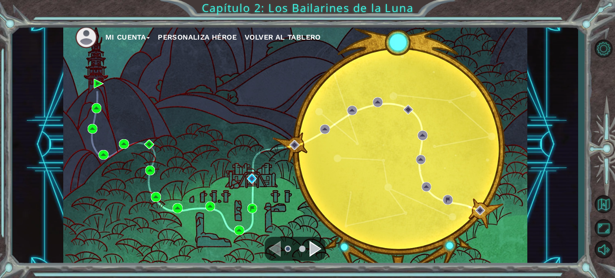
drag, startPoint x: 104, startPoint y: 114, endPoint x: 99, endPoint y: 109, distance: 7.1
click at [104, 114] on div "Mi Cuenta Personaliza Héroe Volver al Tablero" at bounding box center [295, 144] width 464 height 245
click at [93, 105] on img at bounding box center [97, 108] width 10 height 10
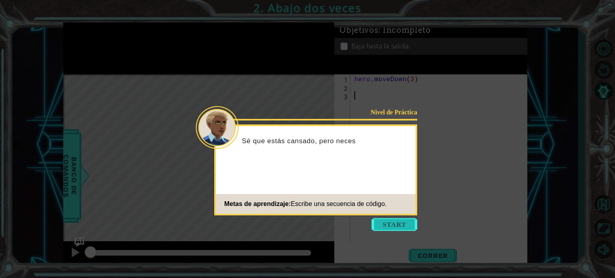
click at [394, 229] on button "Start" at bounding box center [395, 224] width 46 height 13
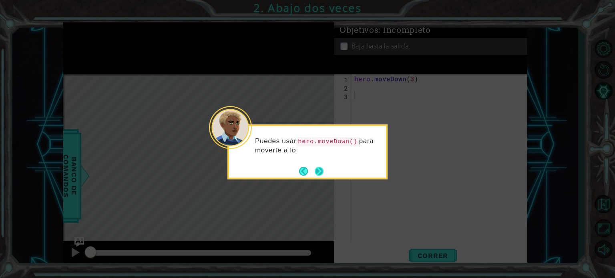
click at [319, 168] on button "Next" at bounding box center [319, 172] width 10 height 10
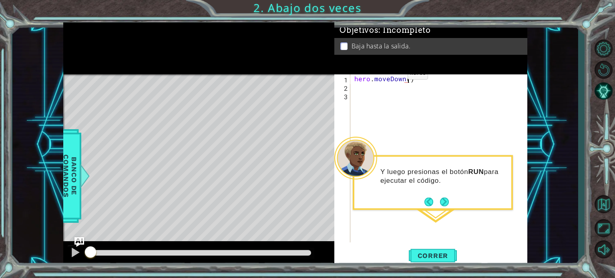
scroll to position [0, 3]
type textarea "hero.moveDown(2)"
click at [436, 248] on button "Correr" at bounding box center [433, 255] width 48 height 19
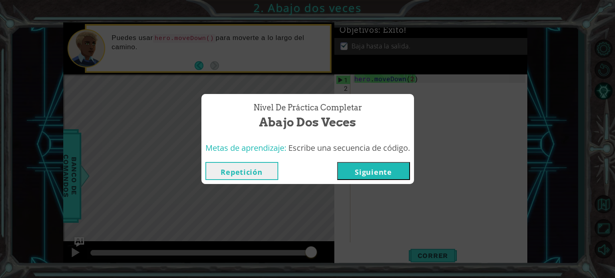
click at [518, 28] on div "Nivel de Práctica Completar Abajo dos veces Metas de aprendizaje: Escribe una s…" at bounding box center [307, 139] width 615 height 278
click at [360, 171] on button "Siguiente" at bounding box center [373, 171] width 73 height 18
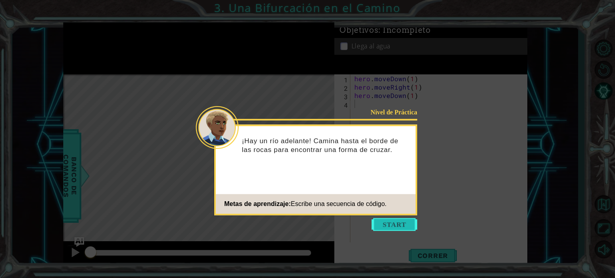
click at [404, 225] on button "Start" at bounding box center [395, 224] width 46 height 13
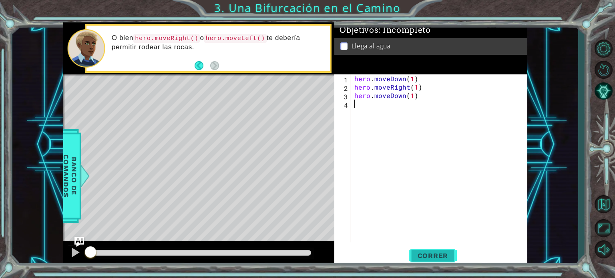
click at [432, 261] on button "Correr" at bounding box center [433, 255] width 48 height 19
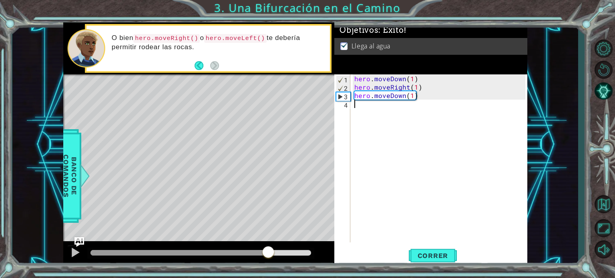
drag, startPoint x: 258, startPoint y: 253, endPoint x: 459, endPoint y: 281, distance: 202.5
click at [459, 278] on html "1 ההההההההההההההההההההההההההההההההההההההההההההההההההההההההההההההההההההההההההההה…" at bounding box center [307, 139] width 615 height 278
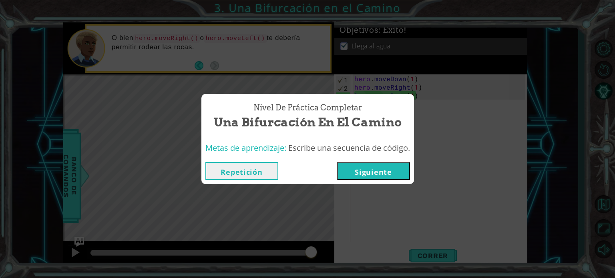
click at [481, 46] on div "Nivel de Práctica Completar Una Bifurcación en el Camino Metas de aprendizaje: …" at bounding box center [307, 139] width 615 height 278
click at [235, 167] on button "Repetición" at bounding box center [241, 171] width 73 height 18
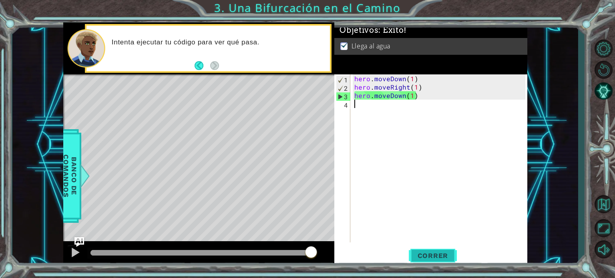
click at [442, 262] on button "Correr" at bounding box center [433, 255] width 48 height 19
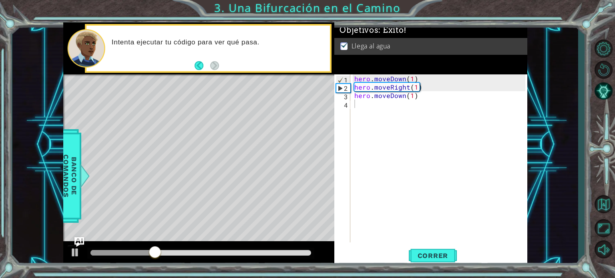
drag, startPoint x: 261, startPoint y: 243, endPoint x: 291, endPoint y: 248, distance: 31.3
click at [325, 245] on div at bounding box center [198, 254] width 271 height 26
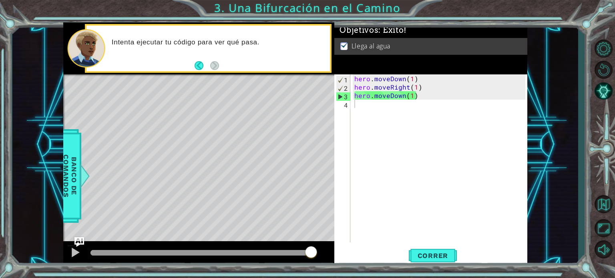
drag, startPoint x: 271, startPoint y: 252, endPoint x: 318, endPoint y: 257, distance: 47.2
click at [318, 257] on body "1 ההההההההההההההההההההההההההההההההההההההההההההההההההההההההההההההההההההההההההההה…" at bounding box center [307, 139] width 615 height 278
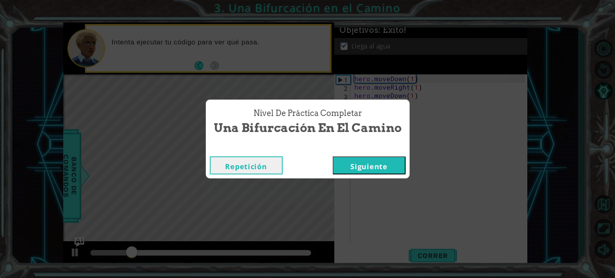
click at [390, 173] on button "Siguiente" at bounding box center [369, 166] width 73 height 18
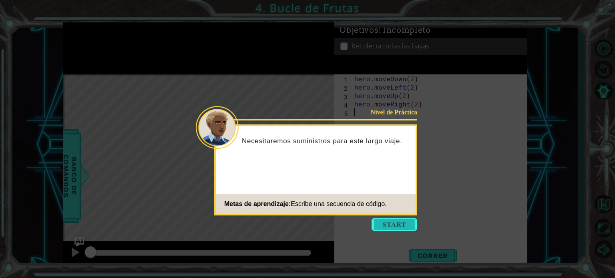
click at [388, 222] on button "Start" at bounding box center [395, 224] width 46 height 13
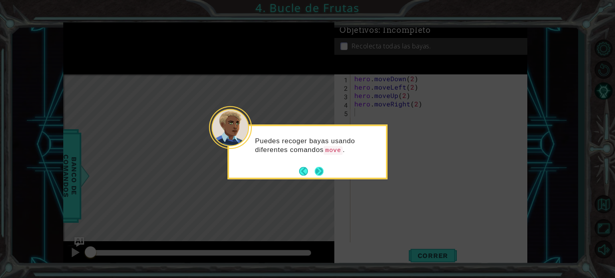
click at [321, 174] on button "Next" at bounding box center [319, 172] width 10 height 10
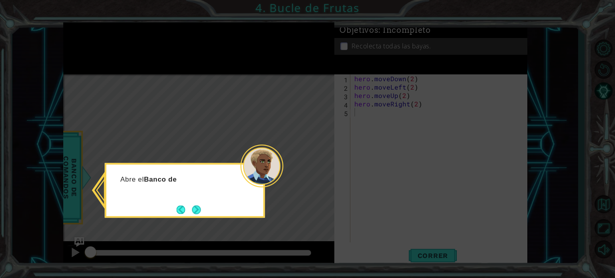
click at [207, 212] on div "Abre el Banco de" at bounding box center [185, 190] width 160 height 55
click at [207, 209] on div "Abre el Banco de Código" at bounding box center [185, 190] width 160 height 55
click at [207, 209] on div "Abre el Banco de Código para ver los otros mét" at bounding box center [185, 190] width 160 height 55
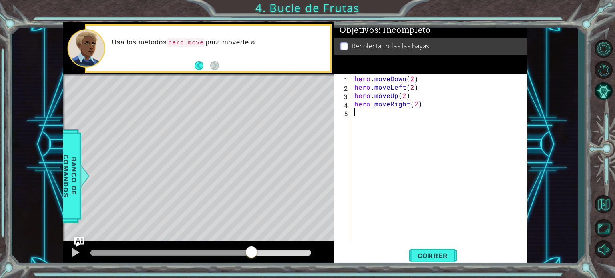
drag, startPoint x: 190, startPoint y: 253, endPoint x: 303, endPoint y: 253, distance: 112.5
click at [303, 253] on div at bounding box center [200, 253] width 221 height 6
click at [414, 259] on span "Correr" at bounding box center [433, 256] width 47 height 8
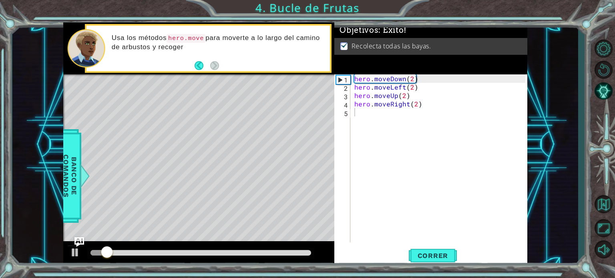
drag, startPoint x: 168, startPoint y: 257, endPoint x: 425, endPoint y: 267, distance: 257.6
click at [425, 267] on div "1 ההההההההההההההההההההההההההההההההההההההההההההההההההההההההההההההההההההההההההההה…" at bounding box center [307, 139] width 615 height 278
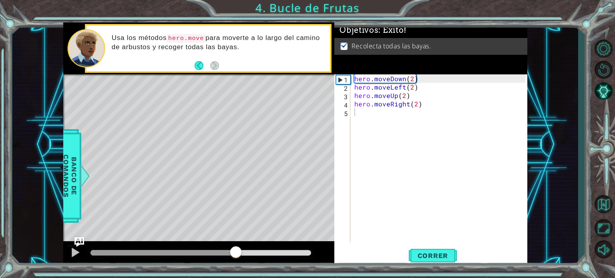
drag, startPoint x: 237, startPoint y: 255, endPoint x: 351, endPoint y: 250, distance: 114.2
click at [351, 250] on div "1 ההההההההההההההההההההההההההההההההההההההההההההההההההההההההההההההההההההההההההההה…" at bounding box center [295, 144] width 464 height 245
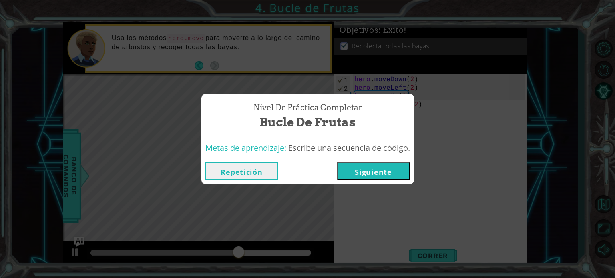
click at [482, 25] on div "Nivel de Práctica Completar Bucle de Frutas Metas de aprendizaje: Escribe una s…" at bounding box center [307, 139] width 615 height 278
click at [261, 156] on div "Metas de aprendizaje: Escribe una secuencia de código." at bounding box center [307, 149] width 213 height 20
click at [258, 170] on button "Repetición" at bounding box center [241, 171] width 73 height 18
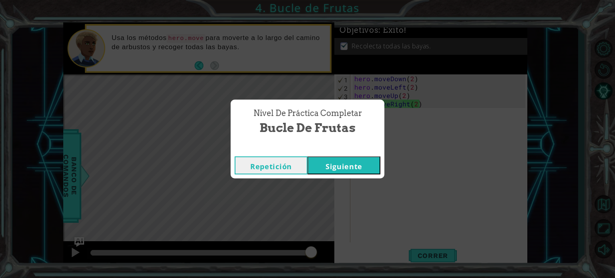
click at [261, 161] on button "Repetición" at bounding box center [271, 166] width 73 height 18
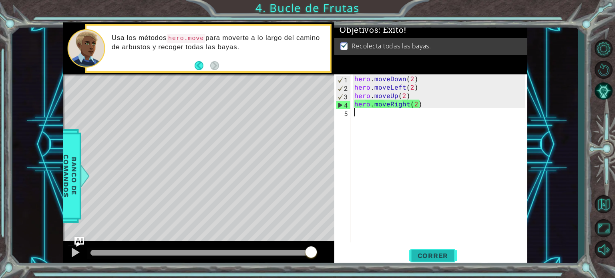
click at [439, 250] on button "Correr" at bounding box center [433, 255] width 48 height 19
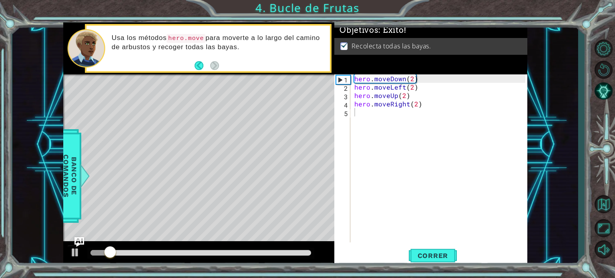
drag, startPoint x: 224, startPoint y: 241, endPoint x: 237, endPoint y: 249, distance: 15.1
click at [237, 249] on div at bounding box center [198, 254] width 271 height 26
drag, startPoint x: 236, startPoint y: 249, endPoint x: 266, endPoint y: 256, distance: 30.7
click at [312, 257] on div at bounding box center [200, 253] width 227 height 11
drag, startPoint x: 253, startPoint y: 257, endPoint x: 313, endPoint y: 255, distance: 59.7
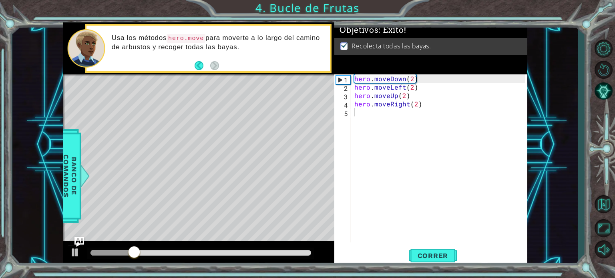
click at [314, 256] on div at bounding box center [198, 254] width 271 height 26
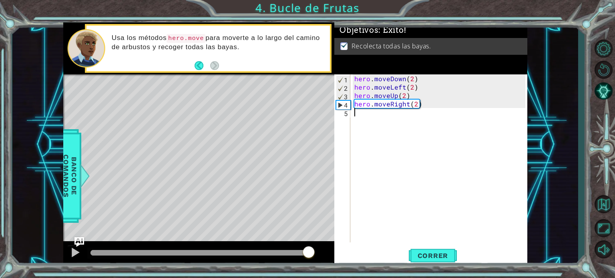
drag, startPoint x: 254, startPoint y: 254, endPoint x: 322, endPoint y: 257, distance: 68.1
click at [321, 257] on div at bounding box center [198, 254] width 271 height 26
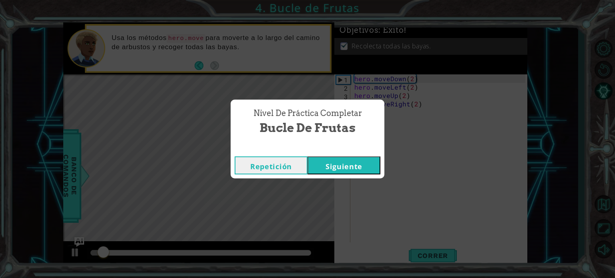
click at [341, 169] on button "Siguiente" at bounding box center [343, 166] width 73 height 18
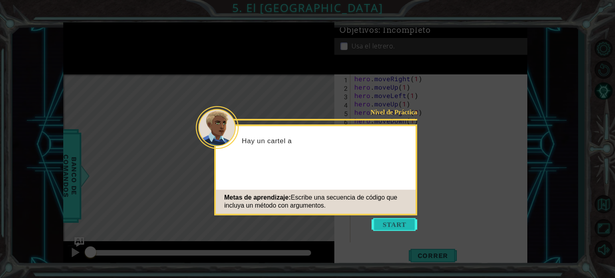
click at [414, 226] on button "Start" at bounding box center [395, 224] width 46 height 13
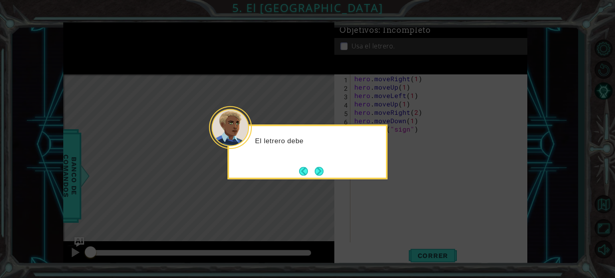
click at [327, 168] on div "El letrero debe" at bounding box center [307, 152] width 160 height 55
click at [324, 170] on button "Next" at bounding box center [319, 171] width 12 height 12
click at [319, 171] on button "Next" at bounding box center [319, 171] width 10 height 10
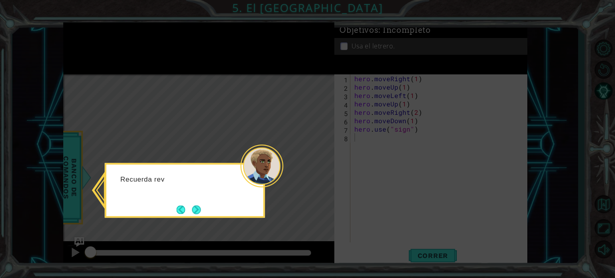
click at [187, 201] on div "Recuerda rev" at bounding box center [185, 190] width 160 height 55
click at [191, 207] on button "Next" at bounding box center [196, 210] width 10 height 10
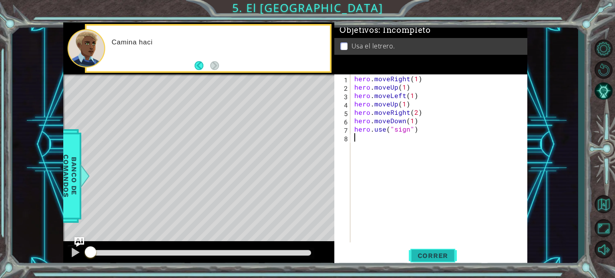
click at [432, 255] on span "Correr" at bounding box center [433, 256] width 47 height 8
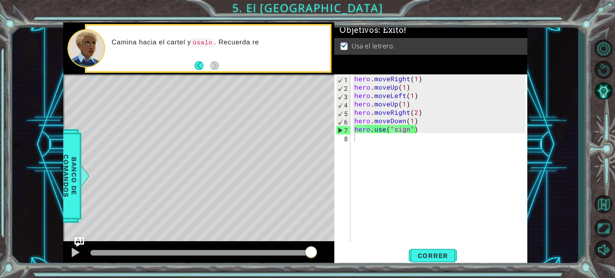
drag, startPoint x: 230, startPoint y: 251, endPoint x: 336, endPoint y: 251, distance: 105.7
click at [334, 251] on div at bounding box center [198, 254] width 271 height 26
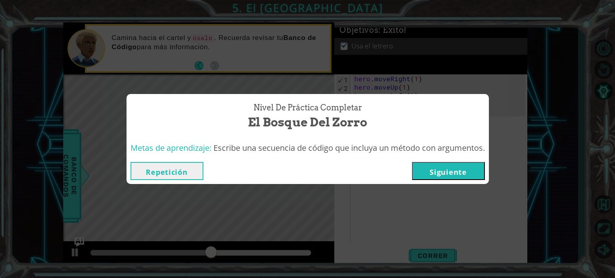
click at [559, 106] on div "Nivel de Práctica Completar El Bosque del Zorro Metas de aprendizaje: Escribe u…" at bounding box center [307, 139] width 615 height 278
click at [179, 165] on button "Repetición" at bounding box center [167, 171] width 73 height 18
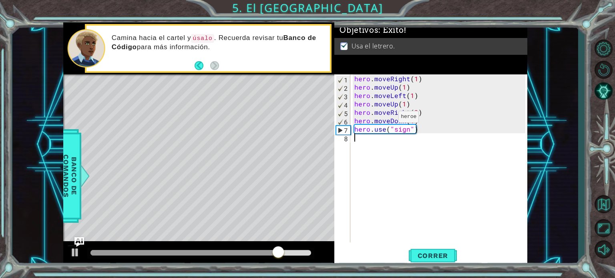
click at [384, 119] on div "hero . moveRight ( 1 ) hero . moveUp ( 1 ) hero . moveLeft ( 1 ) hero . moveUp …" at bounding box center [441, 166] width 177 height 185
click at [405, 125] on div "hero . moveRight ( 1 ) hero . moveUp ( 1 ) hero . moveLeft ( 1 ) hero . moveUp …" at bounding box center [441, 166] width 177 height 185
type textarea "hero.use("sign")"
click at [435, 133] on div "hero . moveRight ( 1 ) hero . moveUp ( 1 ) hero . moveLeft ( 1 ) hero . moveUp …" at bounding box center [441, 166] width 177 height 185
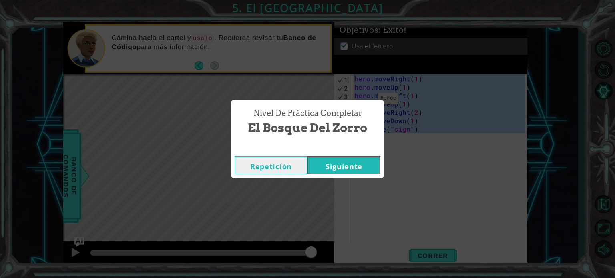
drag, startPoint x: 433, startPoint y: 134, endPoint x: 332, endPoint y: 70, distance: 119.4
click at [332, 70] on body "1 ההההההההההההההההההההההההההההההההההההההההההההההההההההההההההההההההההההההההההההה…" at bounding box center [307, 139] width 615 height 278
click at [284, 177] on div "Repetición [GEOGRAPHIC_DATA]" at bounding box center [308, 166] width 154 height 26
click at [285, 173] on button "Repetición" at bounding box center [271, 166] width 73 height 18
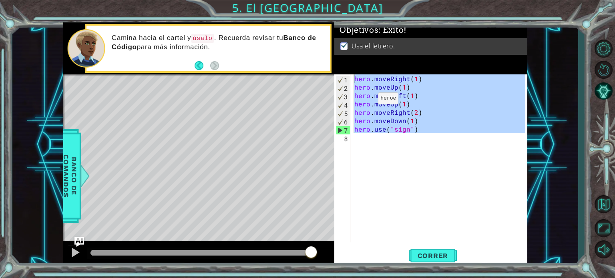
type textarea "hero.moveRight(1)"
click at [434, 142] on div "hero . moveRight ( 1 ) hero . moveUp ( 1 ) hero . moveLeft ( 1 ) hero . moveUp …" at bounding box center [441, 166] width 177 height 185
drag, startPoint x: 442, startPoint y: 147, endPoint x: 352, endPoint y: 72, distance: 117.4
click at [352, 72] on div "Objetivos : Éxito! Usa el letrero. 1 2 3 4 5 6 7 8 hero . moveRight ( 1 ) hero …" at bounding box center [430, 144] width 193 height 245
click at [428, 260] on button "Correr" at bounding box center [433, 255] width 48 height 19
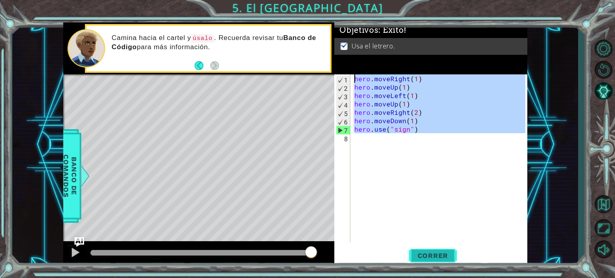
type textarea "hero.moveRight(1)"
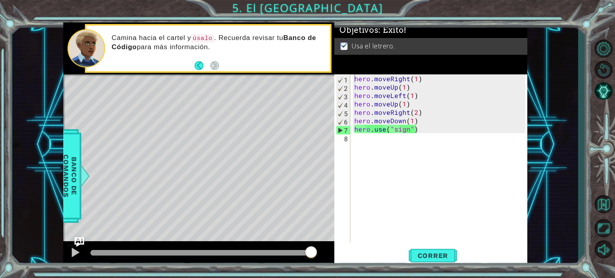
drag, startPoint x: 256, startPoint y: 252, endPoint x: 383, endPoint y: 253, distance: 126.9
click at [398, 259] on div "1 ההההההההההההההההההההההההההההההההההההההההההההההההההההההההההההההההההההההההההההה…" at bounding box center [295, 144] width 464 height 245
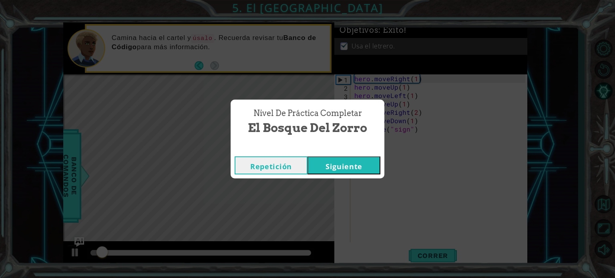
click at [336, 167] on button "Siguiente" at bounding box center [343, 166] width 73 height 18
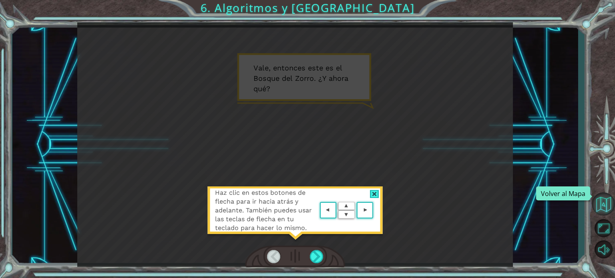
click at [605, 207] on button "Volver al Mapa" at bounding box center [603, 204] width 23 height 23
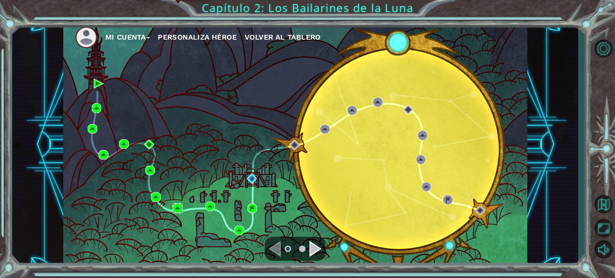
click at [179, 208] on img at bounding box center [178, 208] width 10 height 10
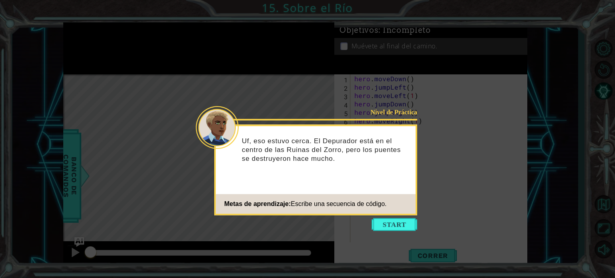
click at [393, 221] on button "Start" at bounding box center [395, 224] width 46 height 13
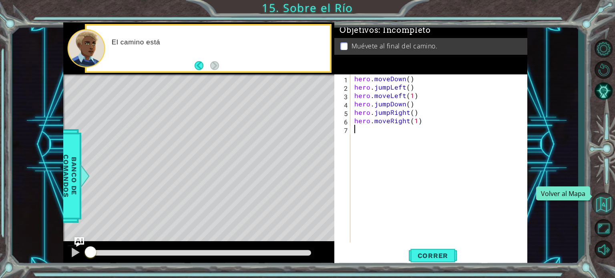
click at [609, 206] on button "Volver al Mapa" at bounding box center [603, 204] width 23 height 23
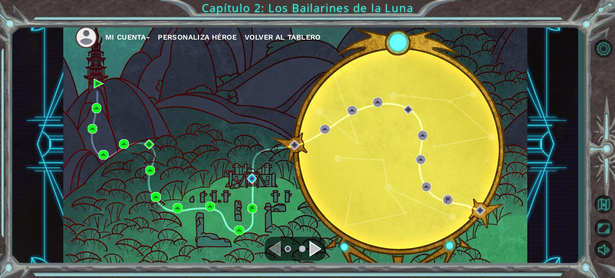
click at [147, 197] on div "Mi Cuenta Personaliza Héroe Volver al Tablero" at bounding box center [295, 144] width 464 height 245
click at [158, 198] on img at bounding box center [156, 197] width 10 height 10
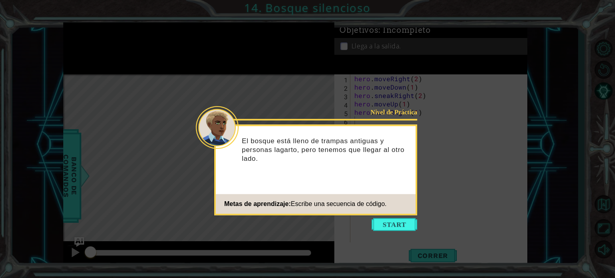
click at [404, 233] on icon at bounding box center [307, 139] width 615 height 278
click at [406, 225] on button "Start" at bounding box center [395, 224] width 46 height 13
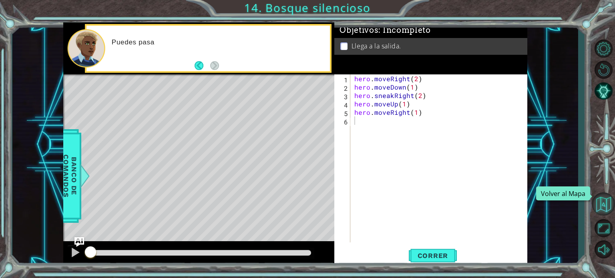
click at [609, 201] on button "Volver al Mapa" at bounding box center [603, 204] width 23 height 23
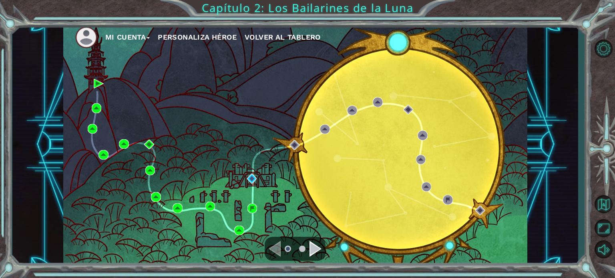
click at [151, 163] on div "Mi Cuenta Personaliza Héroe Volver al Tablero" at bounding box center [295, 144] width 464 height 245
click at [151, 170] on img at bounding box center [150, 171] width 10 height 10
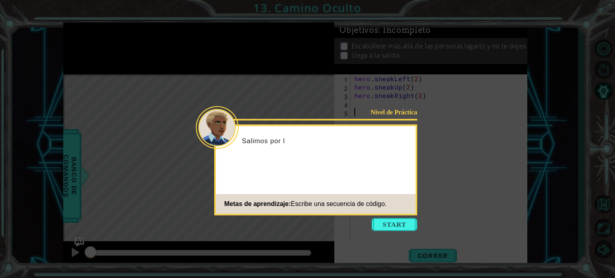
click at [385, 223] on button "Start" at bounding box center [395, 224] width 46 height 13
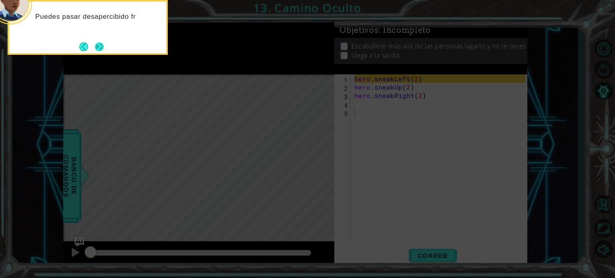
click at [102, 50] on button "Next" at bounding box center [98, 46] width 9 height 9
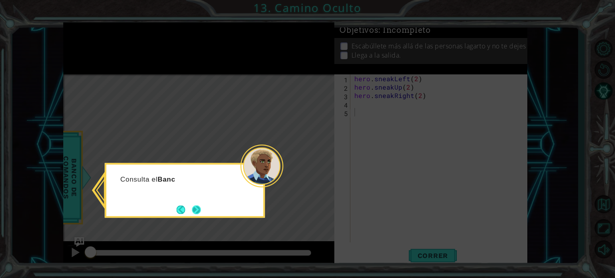
click at [197, 214] on button "Next" at bounding box center [196, 209] width 9 height 9
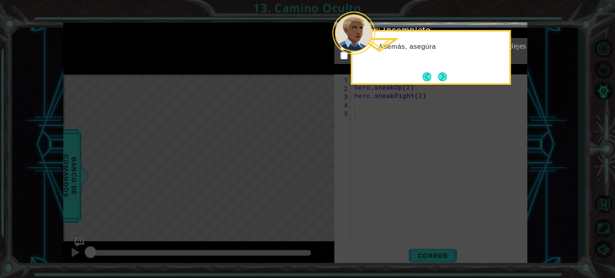
click at [453, 76] on div "Además, asegúra" at bounding box center [431, 57] width 160 height 55
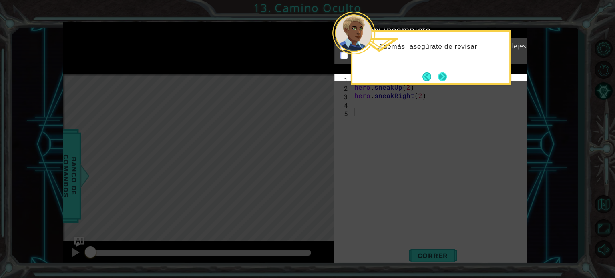
click at [445, 77] on button "Next" at bounding box center [442, 76] width 9 height 9
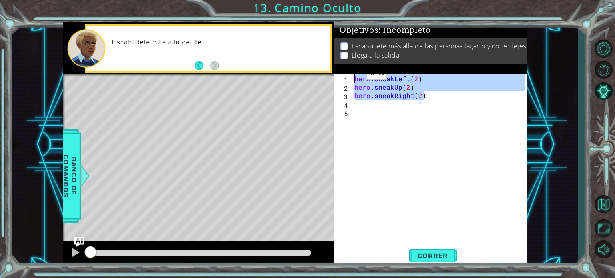
drag, startPoint x: 439, startPoint y: 91, endPoint x: 346, endPoint y: 76, distance: 93.7
click at [346, 76] on div "1 2 3 4 5 hero . sneakLeft ( 2 ) hero . sneakUp ( 2 ) hero . sneakRight ( 2 ) ה…" at bounding box center [429, 158] width 191 height 168
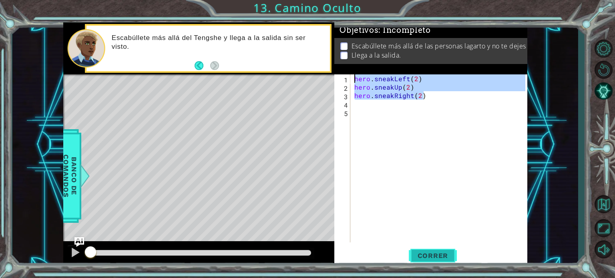
click at [426, 259] on button "Correr" at bounding box center [433, 255] width 48 height 19
type textarea "hero.sneakLeft(2)"
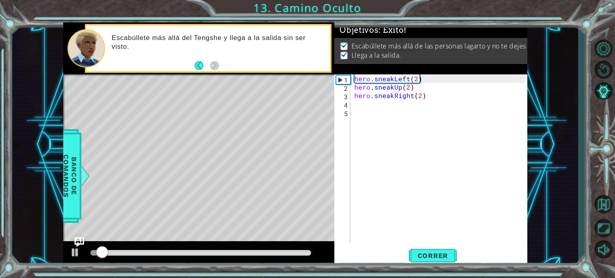
drag, startPoint x: 206, startPoint y: 245, endPoint x: 255, endPoint y: 247, distance: 48.9
click at [255, 247] on div at bounding box center [198, 254] width 271 height 26
drag, startPoint x: 253, startPoint y: 249, endPoint x: 294, endPoint y: 255, distance: 42.1
click at [294, 255] on div at bounding box center [200, 253] width 227 height 11
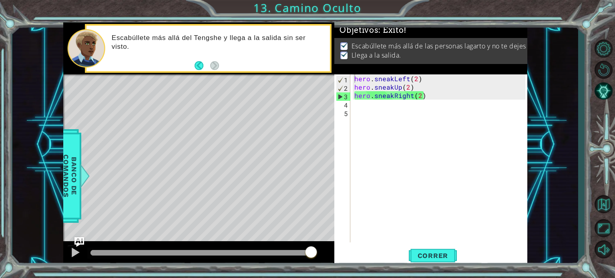
drag, startPoint x: 294, startPoint y: 255, endPoint x: 323, endPoint y: 258, distance: 29.4
click at [323, 258] on div at bounding box center [198, 254] width 271 height 26
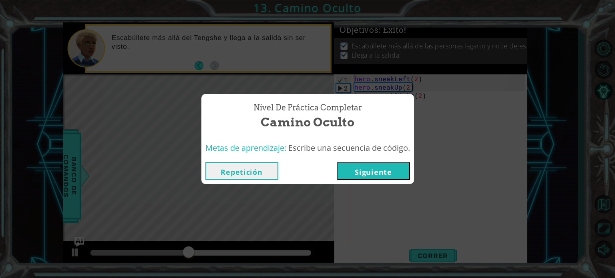
click at [492, 60] on div "Nivel de Práctica Completar Camino Oculto Metas de aprendizaje: Escribe una sec…" at bounding box center [307, 139] width 615 height 278
click at [367, 177] on button "Siguiente" at bounding box center [373, 171] width 73 height 18
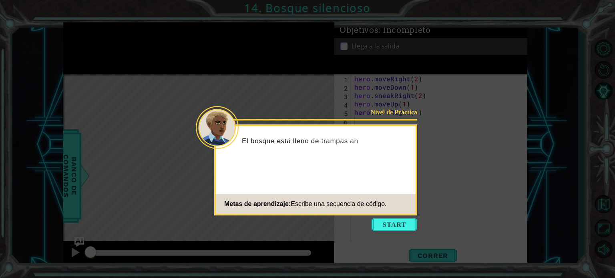
click at [390, 213] on footer "Metas de aprendizaje: Escribe una secuencia de código." at bounding box center [316, 204] width 200 height 20
click at [392, 220] on button "Start" at bounding box center [395, 224] width 46 height 13
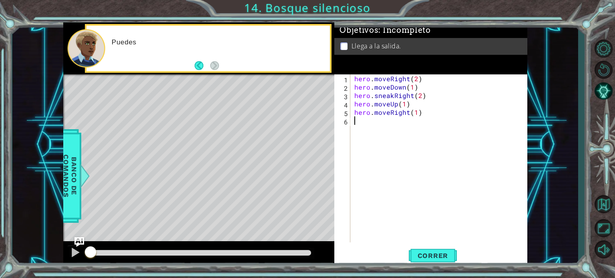
click at [437, 125] on div "hero . moveRight ( 2 ) hero . moveDown ( 1 ) hero . sneakRight ( 2 ) hero . mov…" at bounding box center [441, 166] width 177 height 185
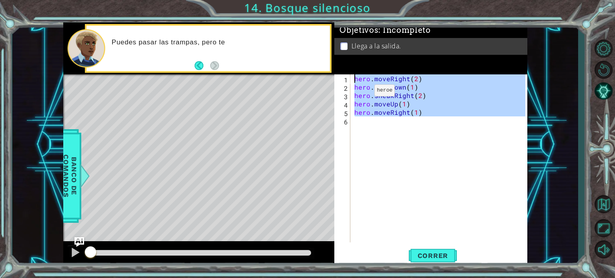
drag, startPoint x: 428, startPoint y: 132, endPoint x: 328, endPoint y: 67, distance: 119.3
click at [328, 67] on div "1 ההההההההההההההההההההההההההההההההההההההההההההההההההההההההההההההההההההההההההההה…" at bounding box center [295, 144] width 464 height 245
type textarea "hero.moveRight(2)"
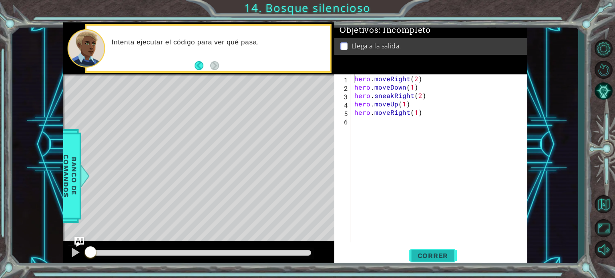
click at [422, 262] on button "Correr" at bounding box center [433, 255] width 48 height 19
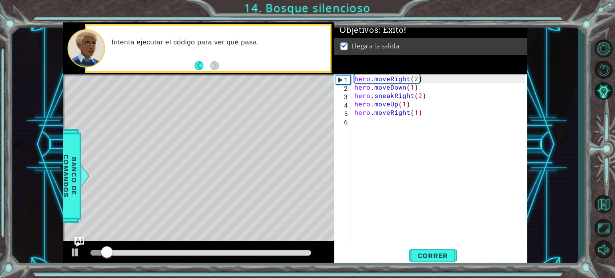
drag, startPoint x: 217, startPoint y: 260, endPoint x: 274, endPoint y: 250, distance: 58.1
click at [274, 250] on div at bounding box center [198, 254] width 271 height 26
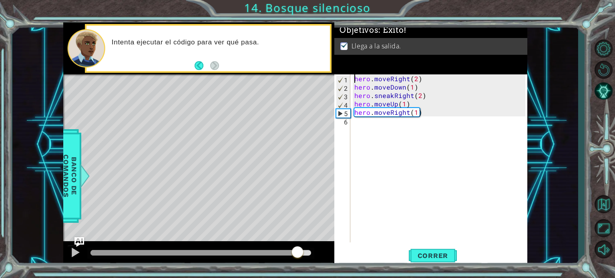
drag, startPoint x: 267, startPoint y: 251, endPoint x: 303, endPoint y: 249, distance: 35.3
click at [303, 250] on div at bounding box center [200, 253] width 221 height 6
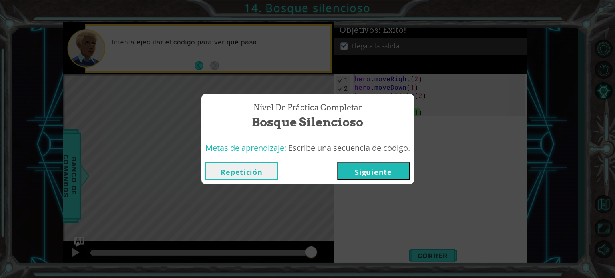
click at [259, 167] on button "Repetición" at bounding box center [241, 171] width 73 height 18
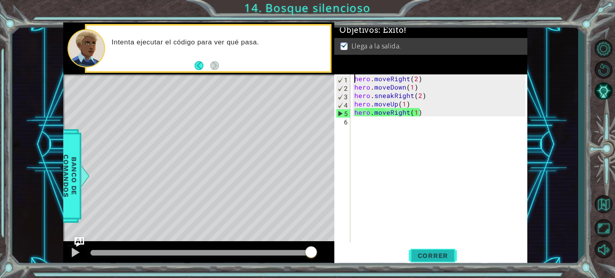
click at [449, 259] on span "Correr" at bounding box center [433, 256] width 47 height 8
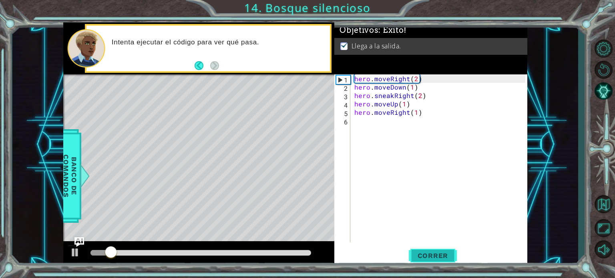
drag, startPoint x: 265, startPoint y: 256, endPoint x: 417, endPoint y: 257, distance: 152.1
click at [423, 259] on div "1 ההההההההההההההההההההההההההההההההההההההההההההההההההההההההההההההההההההההההההההה…" at bounding box center [295, 144] width 464 height 245
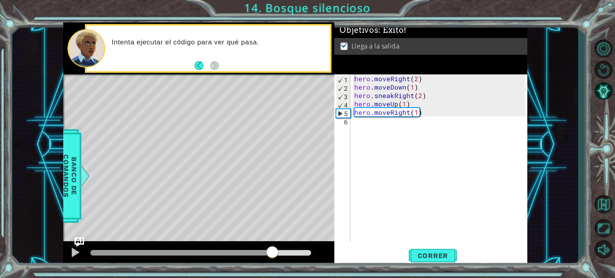
drag, startPoint x: 273, startPoint y: 254, endPoint x: 332, endPoint y: 255, distance: 58.9
click at [330, 255] on div at bounding box center [198, 254] width 271 height 26
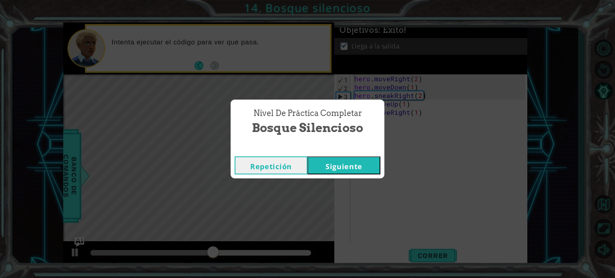
drag, startPoint x: 546, startPoint y: 118, endPoint x: 368, endPoint y: 4, distance: 211.0
click at [543, 115] on div "Nivel de Práctica Completar Bosque silencioso Repetición [GEOGRAPHIC_DATA]" at bounding box center [307, 139] width 615 height 278
click at [342, 161] on button "Siguiente" at bounding box center [343, 166] width 73 height 18
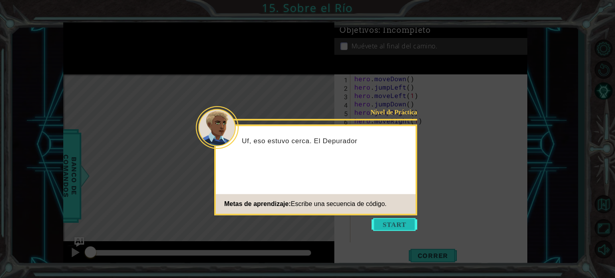
click at [398, 224] on button "Start" at bounding box center [395, 224] width 46 height 13
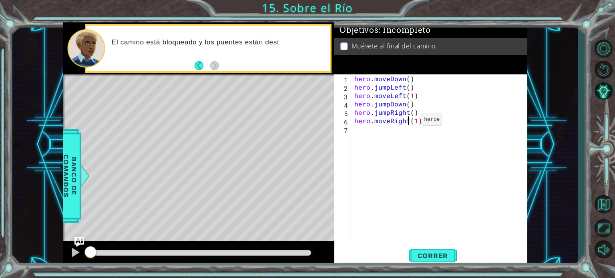
drag, startPoint x: 408, startPoint y: 121, endPoint x: 403, endPoint y: 117, distance: 6.8
click at [407, 120] on div "hero . moveDown ( ) hero . jumpLeft ( ) hero . moveLeft ( 1 ) hero . jumpDown (…" at bounding box center [441, 166] width 177 height 185
type textarea "hero.moveRight(1)"
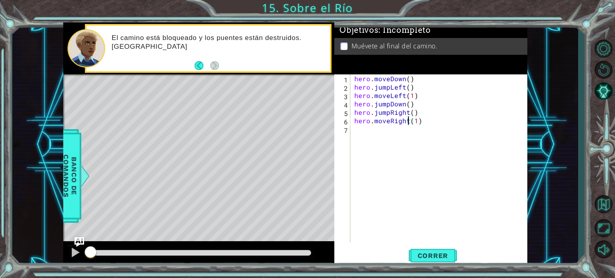
click at [421, 129] on div "hero . moveDown ( ) hero . jumpLeft ( ) hero . moveLeft ( 1 ) hero . jumpDown (…" at bounding box center [441, 166] width 177 height 185
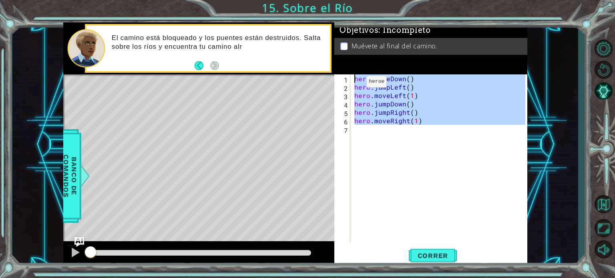
drag, startPoint x: 402, startPoint y: 127, endPoint x: 336, endPoint y: 72, distance: 85.9
click at [336, 72] on div "Objetivos : Incompleto Muévete al final del camino. 1 2 3 4 5 6 7 hero . moveDo…" at bounding box center [430, 144] width 193 height 245
type textarea "hero.moveDown() hero.jumpLeft()"
click at [370, 201] on div "hero . moveDown ( ) hero . jumpLeft ( ) hero . moveLeft ( 1 ) hero . jumpDown (…" at bounding box center [439, 158] width 173 height 168
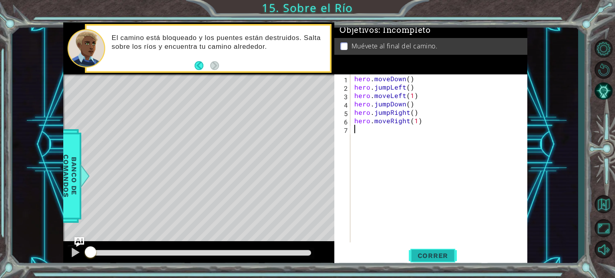
click at [442, 255] on span "Correr" at bounding box center [433, 256] width 47 height 8
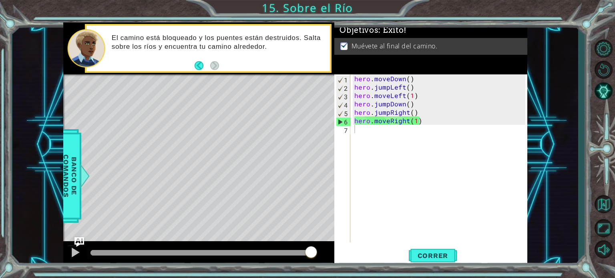
drag, startPoint x: 232, startPoint y: 254, endPoint x: 315, endPoint y: 241, distance: 84.3
click at [315, 241] on div at bounding box center [198, 254] width 271 height 26
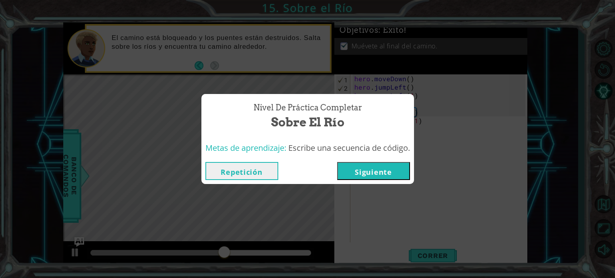
click at [519, 55] on div "Nivel de Práctica Completar Sobre el Río Metas de aprendizaje: Escribe una secu…" at bounding box center [307, 139] width 615 height 278
click at [390, 167] on button "Siguiente" at bounding box center [373, 171] width 73 height 18
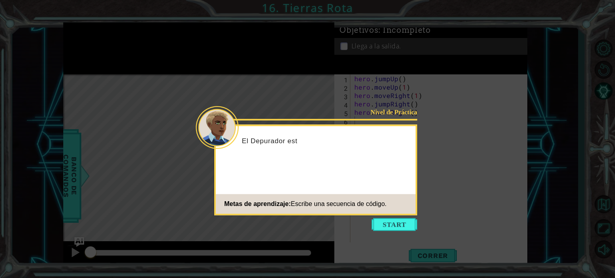
click at [386, 241] on icon at bounding box center [307, 139] width 615 height 278
click at [386, 239] on icon at bounding box center [307, 139] width 615 height 278
click at [383, 215] on div "Nivel de Práctica El Depurador está cerca, pero Metas de aprendizaje: Escribe u…" at bounding box center [315, 170] width 203 height 91
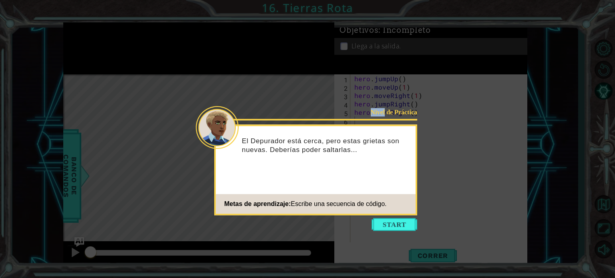
click at [404, 229] on button "Start" at bounding box center [395, 224] width 46 height 13
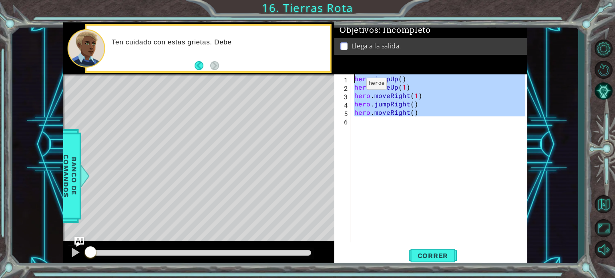
drag, startPoint x: 449, startPoint y: 125, endPoint x: 355, endPoint y: 81, distance: 103.9
click at [347, 78] on div "1 2 3 4 5 6 hero . jumpUp ( ) hero . moveUp ( 1 ) hero . moveRight ( 1 ) hero .…" at bounding box center [429, 158] width 191 height 168
click at [411, 255] on span "Correr" at bounding box center [433, 256] width 47 height 8
type textarea "hero.jumpUp()"
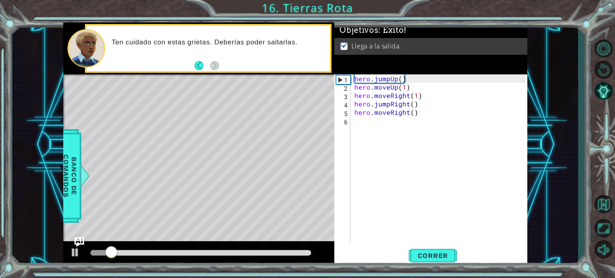
drag, startPoint x: 269, startPoint y: 259, endPoint x: 297, endPoint y: 252, distance: 29.3
click at [297, 252] on div at bounding box center [198, 254] width 271 height 26
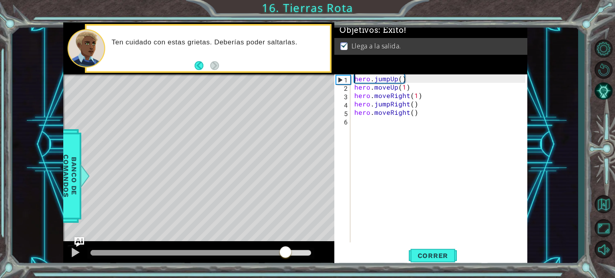
drag, startPoint x: 285, startPoint y: 252, endPoint x: 324, endPoint y: 253, distance: 38.9
click at [324, 253] on div at bounding box center [198, 254] width 271 height 26
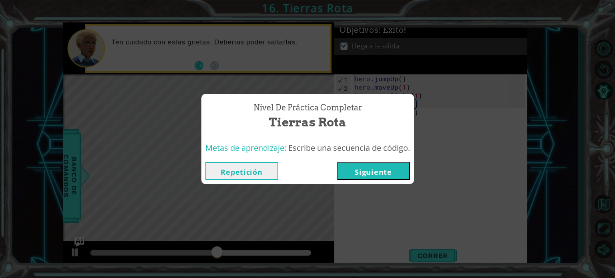
click at [479, 89] on div "Nivel de Práctica Completar Tierras Rota Metas de aprendizaje: Escribe una secu…" at bounding box center [307, 139] width 615 height 278
click at [360, 179] on button "Siguiente" at bounding box center [373, 171] width 73 height 18
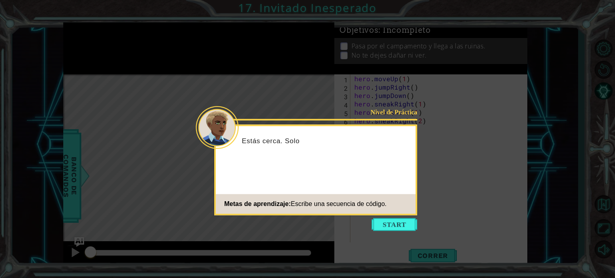
click at [400, 232] on icon at bounding box center [307, 139] width 615 height 278
click at [400, 230] on body "1 ההההההההההההההההההההההההההההההההההההההההההההההההההההההההההההההההההההההההההההה…" at bounding box center [307, 139] width 615 height 278
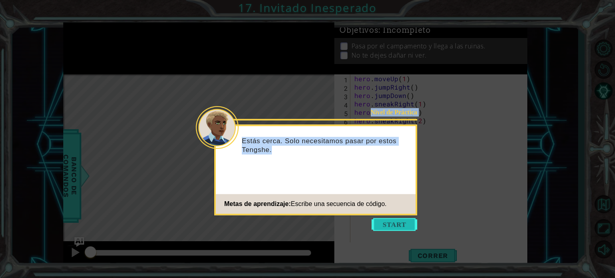
click at [389, 225] on button "Start" at bounding box center [395, 224] width 46 height 13
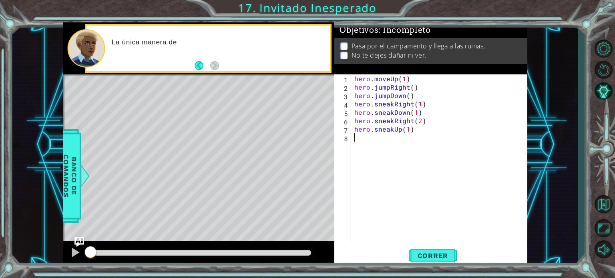
click at [433, 116] on div "hero . moveUp ( 1 ) hero . jumpRight ( ) hero . jumpDown ( ) hero . sneakRight …" at bounding box center [441, 166] width 177 height 185
click at [432, 128] on div "hero . moveUp ( 1 ) hero . jumpRight ( ) hero . jumpDown ( ) hero . sneakRight …" at bounding box center [441, 166] width 177 height 185
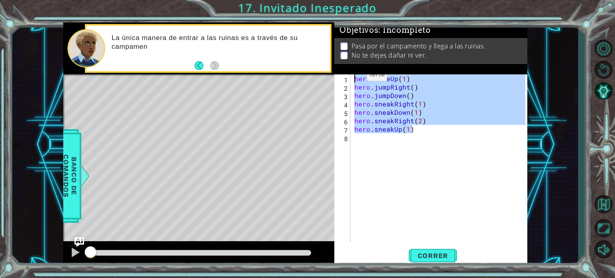
drag, startPoint x: 432, startPoint y: 133, endPoint x: 348, endPoint y: 78, distance: 100.0
click at [348, 78] on div "hero.sneakUp(1) 1 2 3 4 5 6 7 8 hero . moveUp ( 1 ) hero . jumpRight ( ) hero .…" at bounding box center [429, 158] width 191 height 168
type textarea "hero.moveUp(1) hero.jumpRight()"
click at [436, 239] on div "hero . moveUp ( 1 ) hero . jumpRight ( ) hero . jumpDown ( ) hero . sneakRight …" at bounding box center [441, 166] width 177 height 185
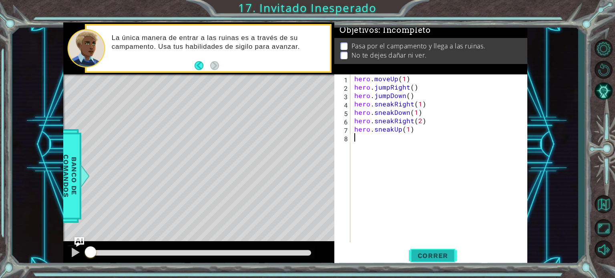
click at [437, 258] on span "Correr" at bounding box center [433, 256] width 47 height 8
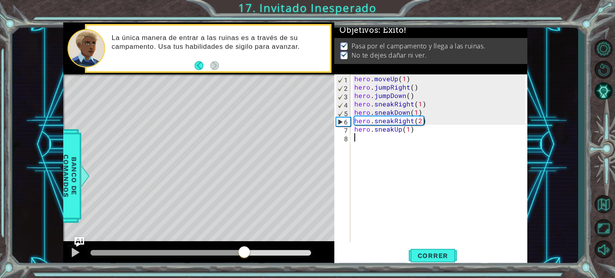
drag, startPoint x: 184, startPoint y: 253, endPoint x: 244, endPoint y: 251, distance: 60.1
click at [244, 251] on div at bounding box center [200, 253] width 221 height 6
drag, startPoint x: 249, startPoint y: 250, endPoint x: 265, endPoint y: 253, distance: 16.6
click at [265, 253] on div at bounding box center [263, 253] width 14 height 14
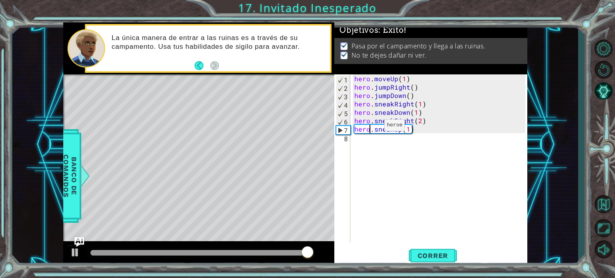
click at [371, 127] on div "hero . moveUp ( 1 ) hero . jumpRight ( ) hero . jumpDown ( ) hero . sneakRight …" at bounding box center [441, 166] width 177 height 185
type textarea "hero.sneakUp(1)"
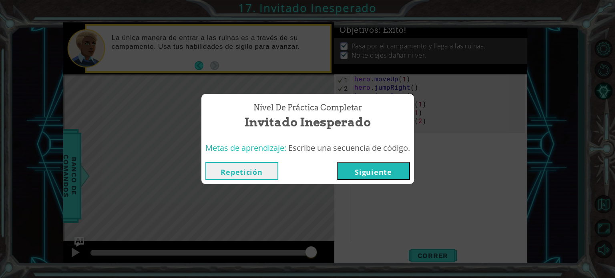
click at [522, 133] on div "Nivel de Práctica Completar Invitado Inesperado Metas de aprendizaje: Escribe u…" at bounding box center [307, 139] width 615 height 278
click at [362, 161] on div "Repetición [GEOGRAPHIC_DATA]" at bounding box center [307, 171] width 213 height 26
click at [361, 168] on button "Siguiente" at bounding box center [373, 171] width 73 height 18
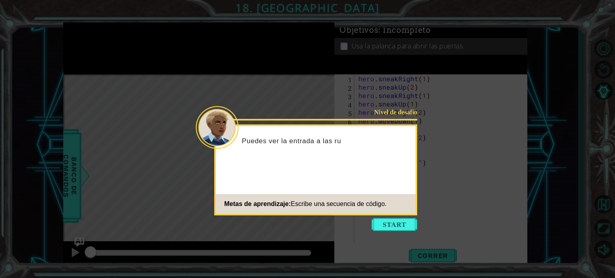
click at [386, 232] on icon at bounding box center [307, 139] width 615 height 278
click at [387, 227] on button "Start" at bounding box center [395, 224] width 46 height 13
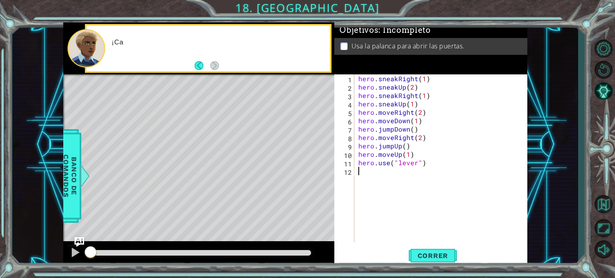
click at [392, 176] on div "hero . sneakRight ( 1 ) hero . sneakUp ( 2 ) hero . sneakRight ( 1 ) hero . sne…" at bounding box center [443, 166] width 173 height 185
click at [421, 181] on div "hero . sneakRight ( 1 ) hero . sneakUp ( 2 ) hero . sneakRight ( 1 ) hero . sne…" at bounding box center [443, 166] width 173 height 185
click at [433, 179] on div "hero . sneakRight ( 1 ) hero . sneakUp ( 2 ) hero . sneakRight ( 1 ) hero . sne…" at bounding box center [443, 166] width 173 height 185
click at [445, 166] on div "hero . sneakRight ( 1 ) hero . sneakUp ( 2 ) hero . sneakRight ( 1 ) hero . sne…" at bounding box center [443, 166] width 173 height 185
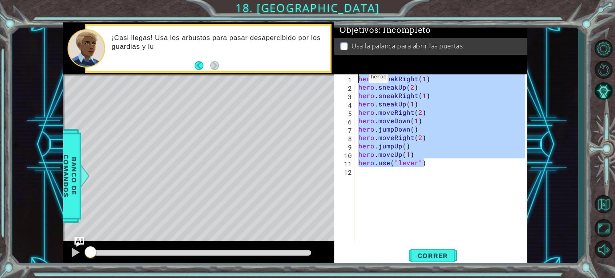
drag, startPoint x: 445, startPoint y: 166, endPoint x: 359, endPoint y: 79, distance: 122.3
click at [359, 79] on div "hero . sneakRight ( 1 ) hero . sneakUp ( 2 ) hero . sneakRight ( 1 ) hero . sne…" at bounding box center [443, 166] width 173 height 185
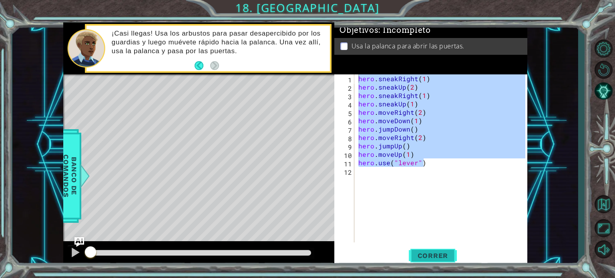
click at [412, 255] on span "Correr" at bounding box center [433, 256] width 47 height 8
type textarea "hero.sneakRight(1)"
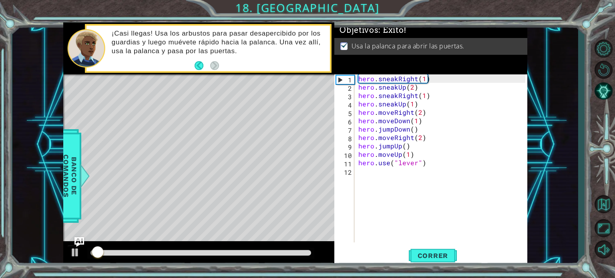
drag, startPoint x: 205, startPoint y: 248, endPoint x: 351, endPoint y: 261, distance: 146.3
click at [351, 261] on div "1 ההההההההההההההההההההההההההההההההההההההההההההההההההההההההההההההההההההההההההההה…" at bounding box center [295, 144] width 464 height 245
drag, startPoint x: 251, startPoint y: 251, endPoint x: 344, endPoint y: 252, distance: 93.7
click at [354, 266] on div "1 ההההההההההההההההההההההההההההההההההההההההההההההההההההההההההההההההההההההההההההה…" at bounding box center [295, 144] width 464 height 245
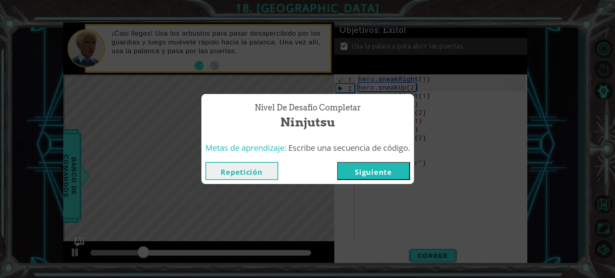
click at [456, 68] on div "Nivel de desafío Completar Ninjutsu Metas de aprendizaje: Escribe una secuencia…" at bounding box center [307, 139] width 615 height 278
